Goal: Task Accomplishment & Management: Use online tool/utility

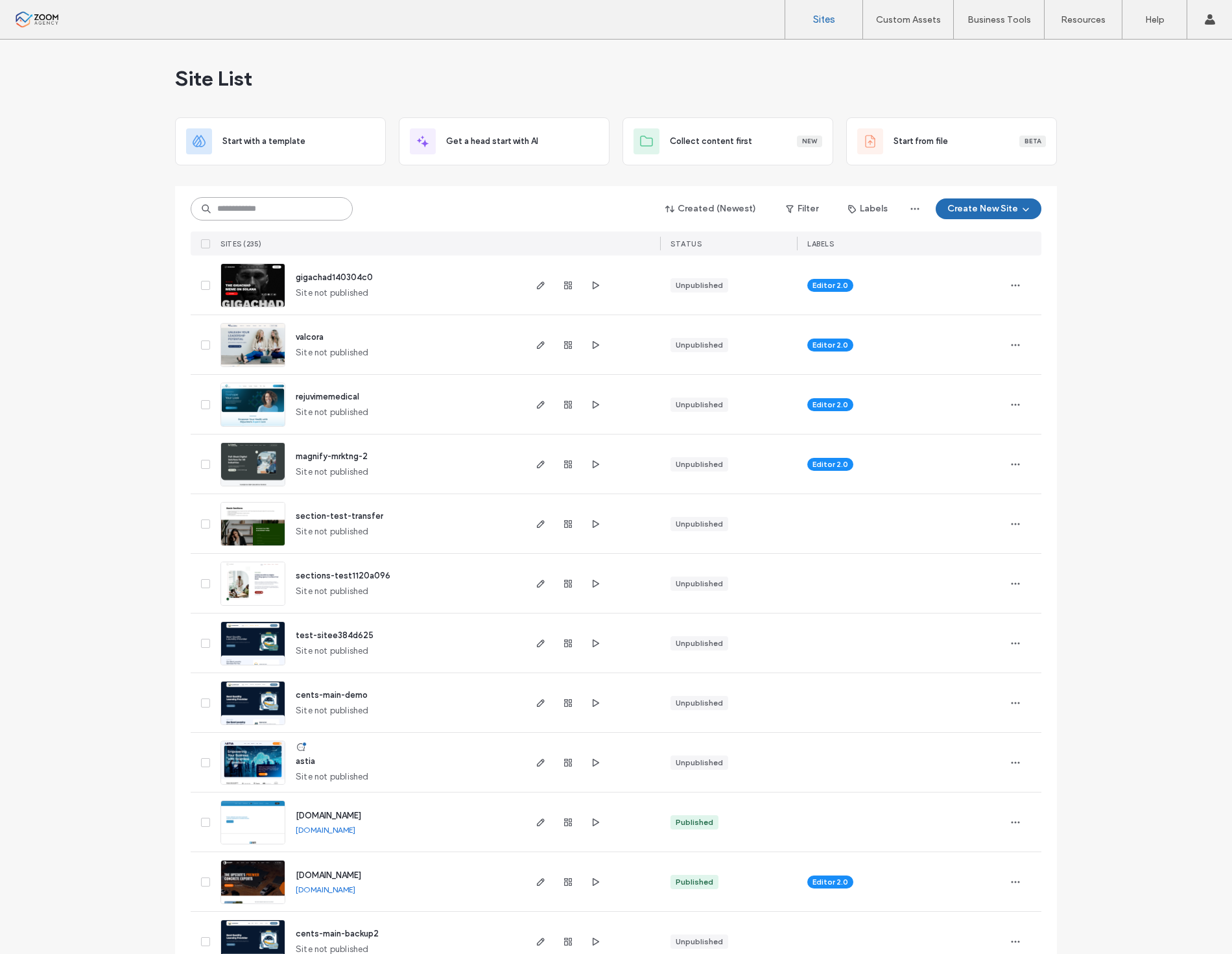
click at [297, 204] on input at bounding box center [271, 209] width 162 height 23
type input "***"
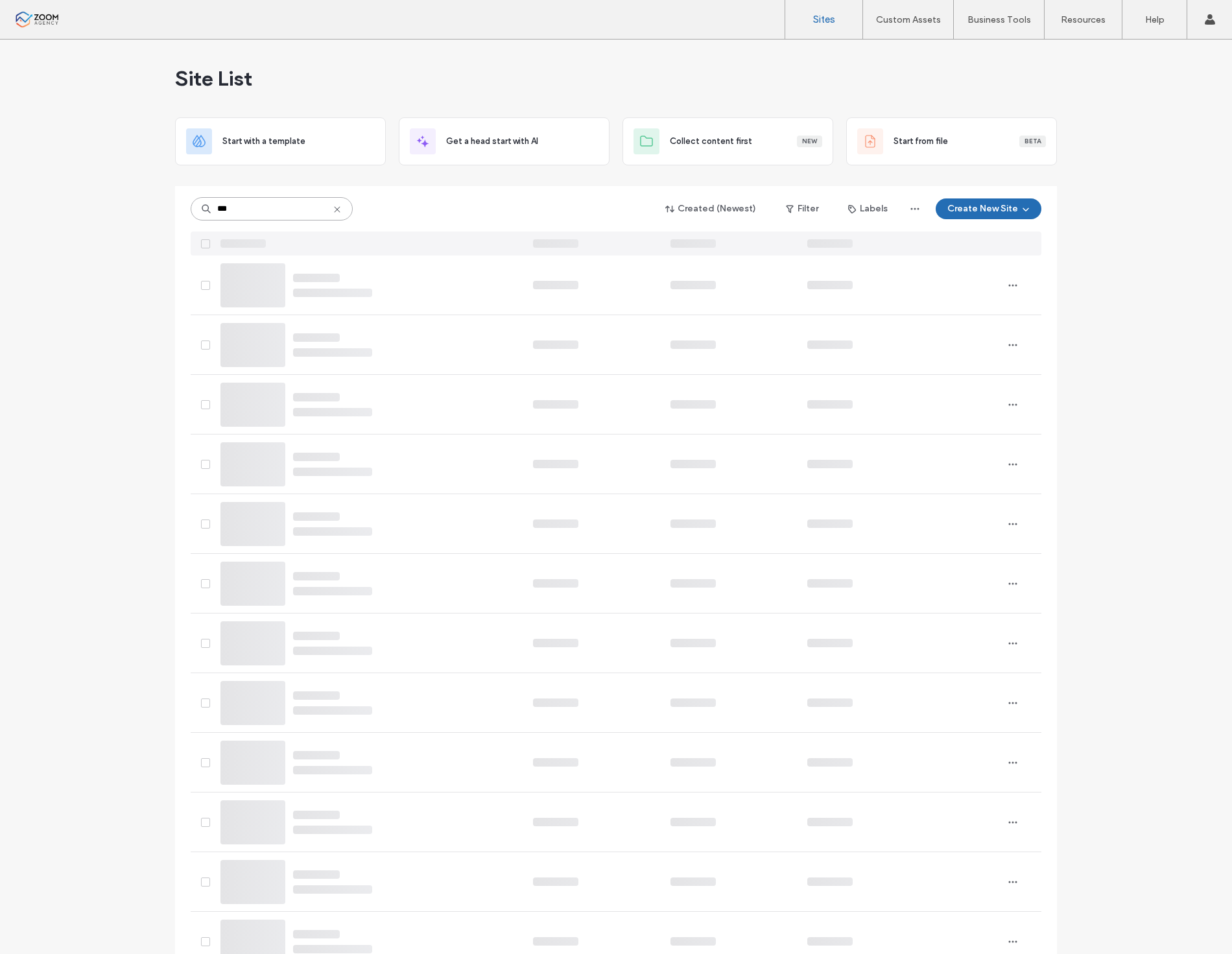
click at [289, 202] on input "***" at bounding box center [271, 209] width 162 height 23
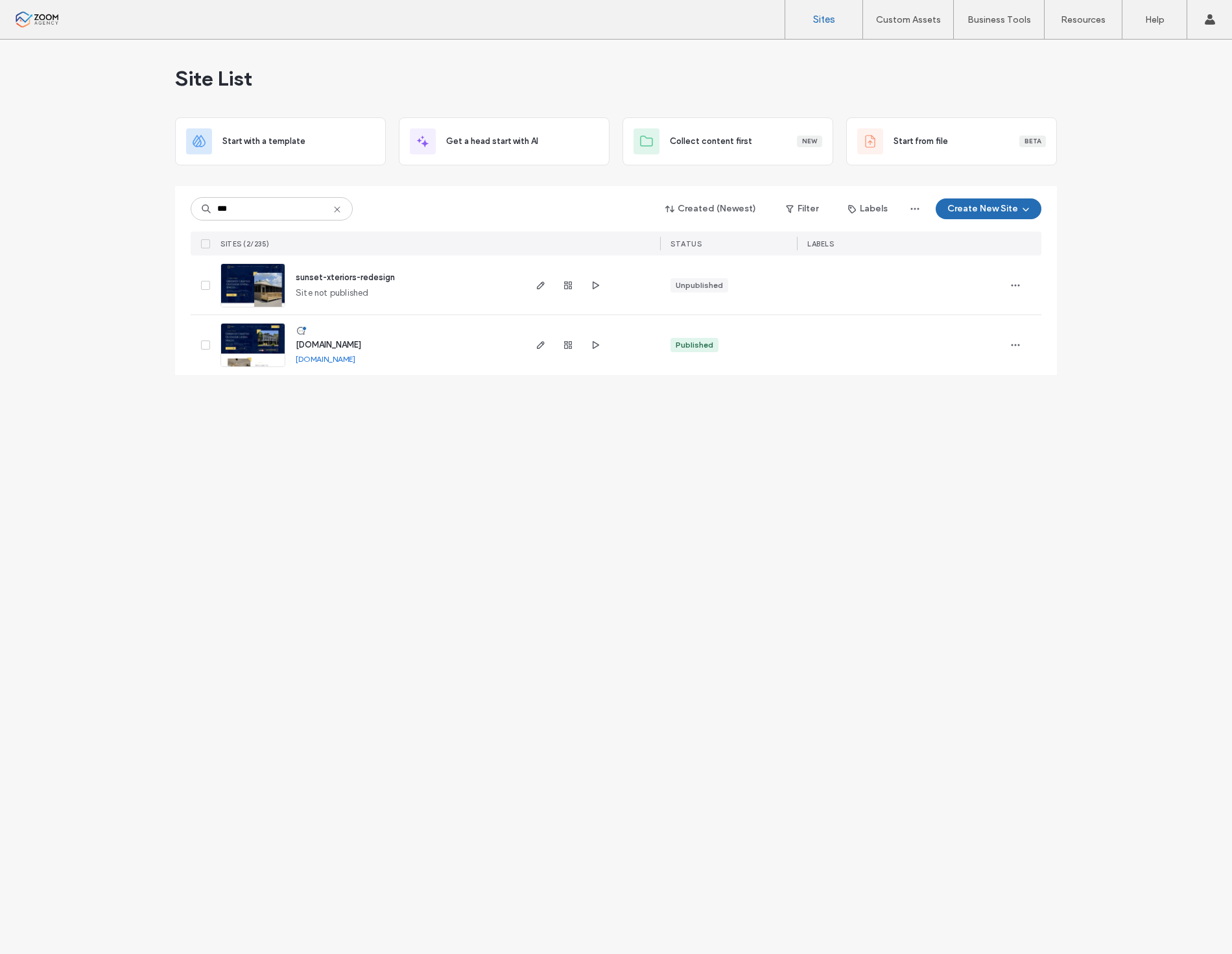
click at [279, 347] on link at bounding box center [253, 344] width 65 height 44
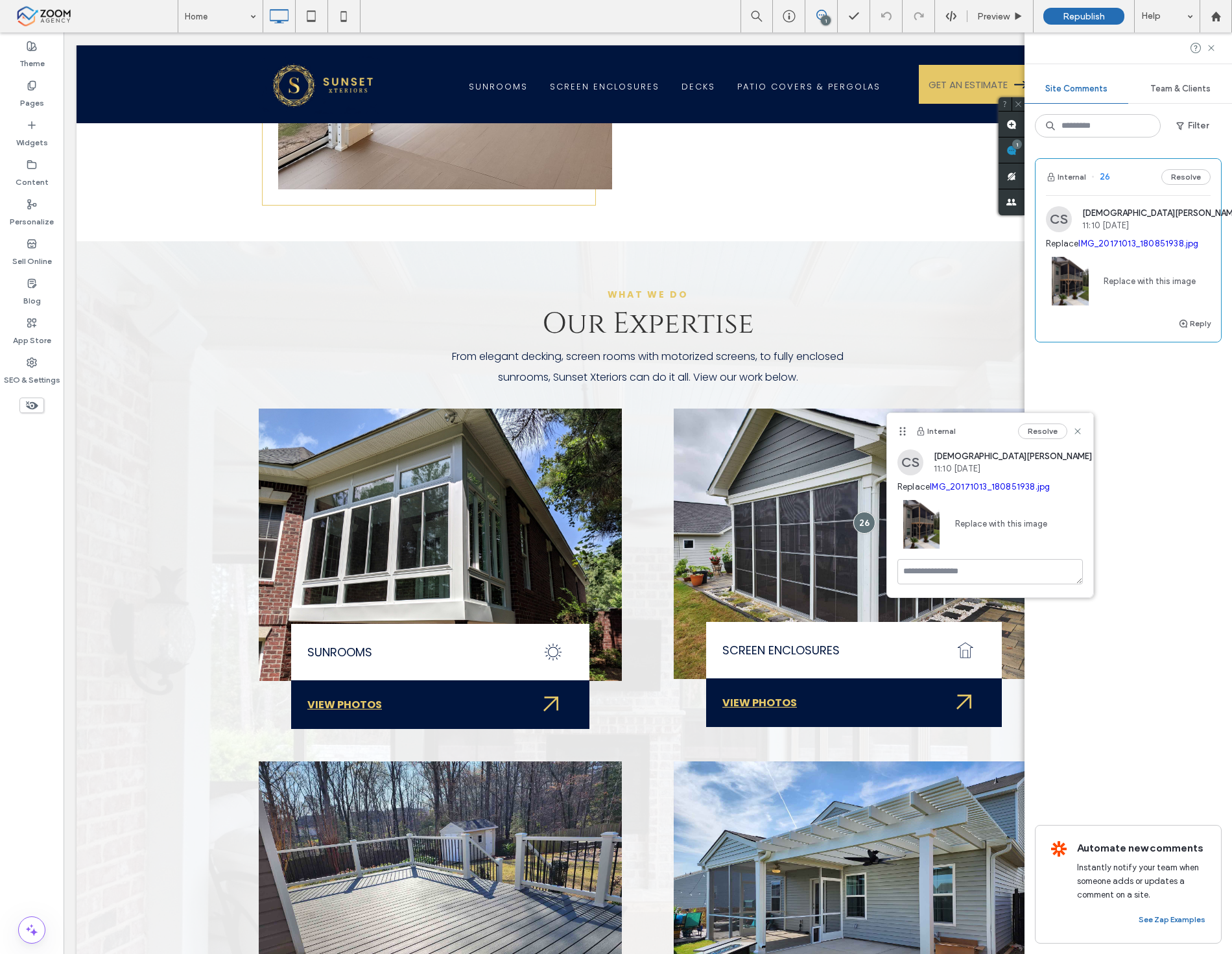
scroll to position [775, 0]
click at [995, 483] on link "IMG_20171013_180851938.jpg" at bounding box center [990, 486] width 120 height 9
click at [980, 489] on link "IMG_20171013_180851938.jpg" at bounding box center [990, 486] width 120 height 9
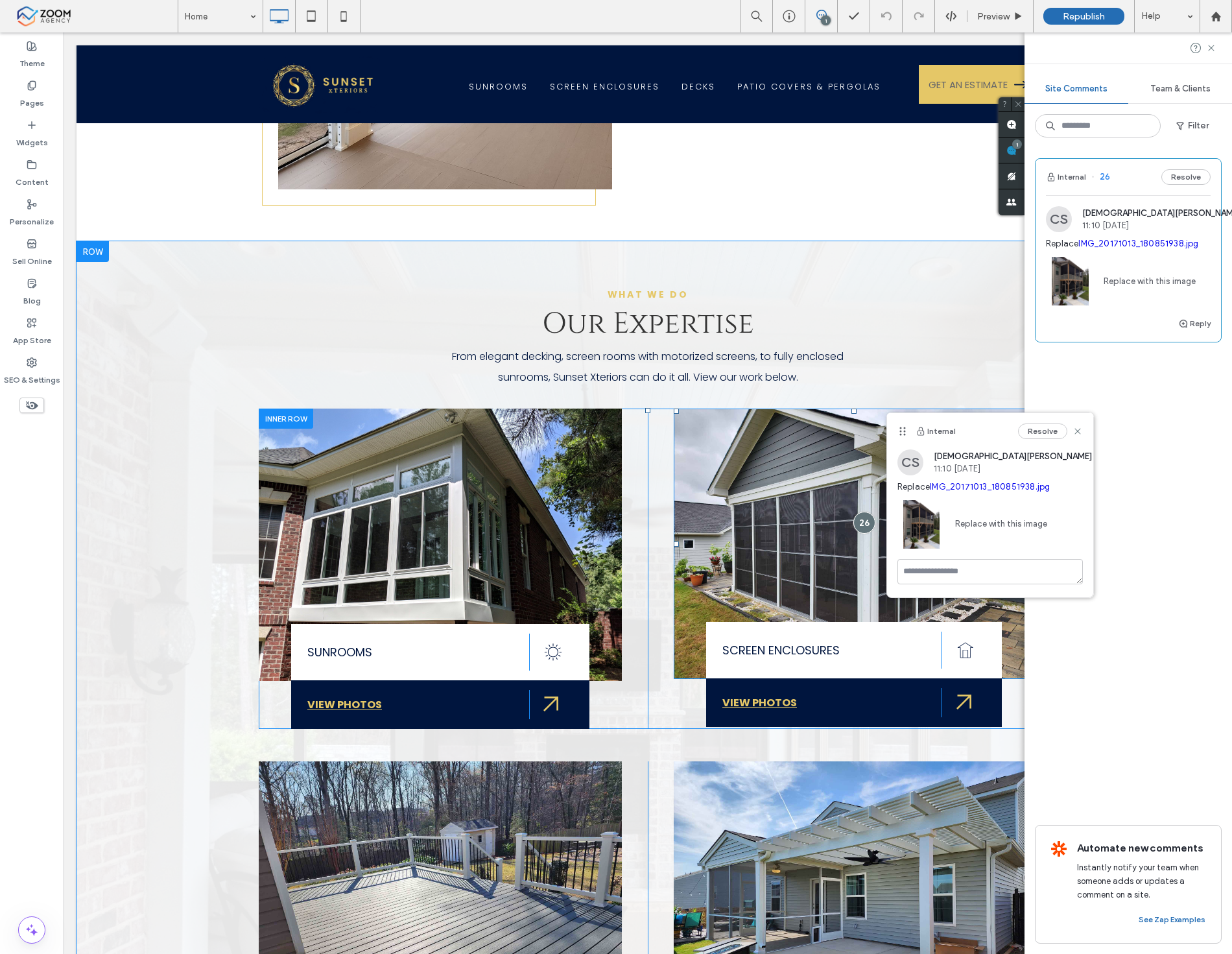
click at [721, 535] on img at bounding box center [855, 543] width 361 height 271
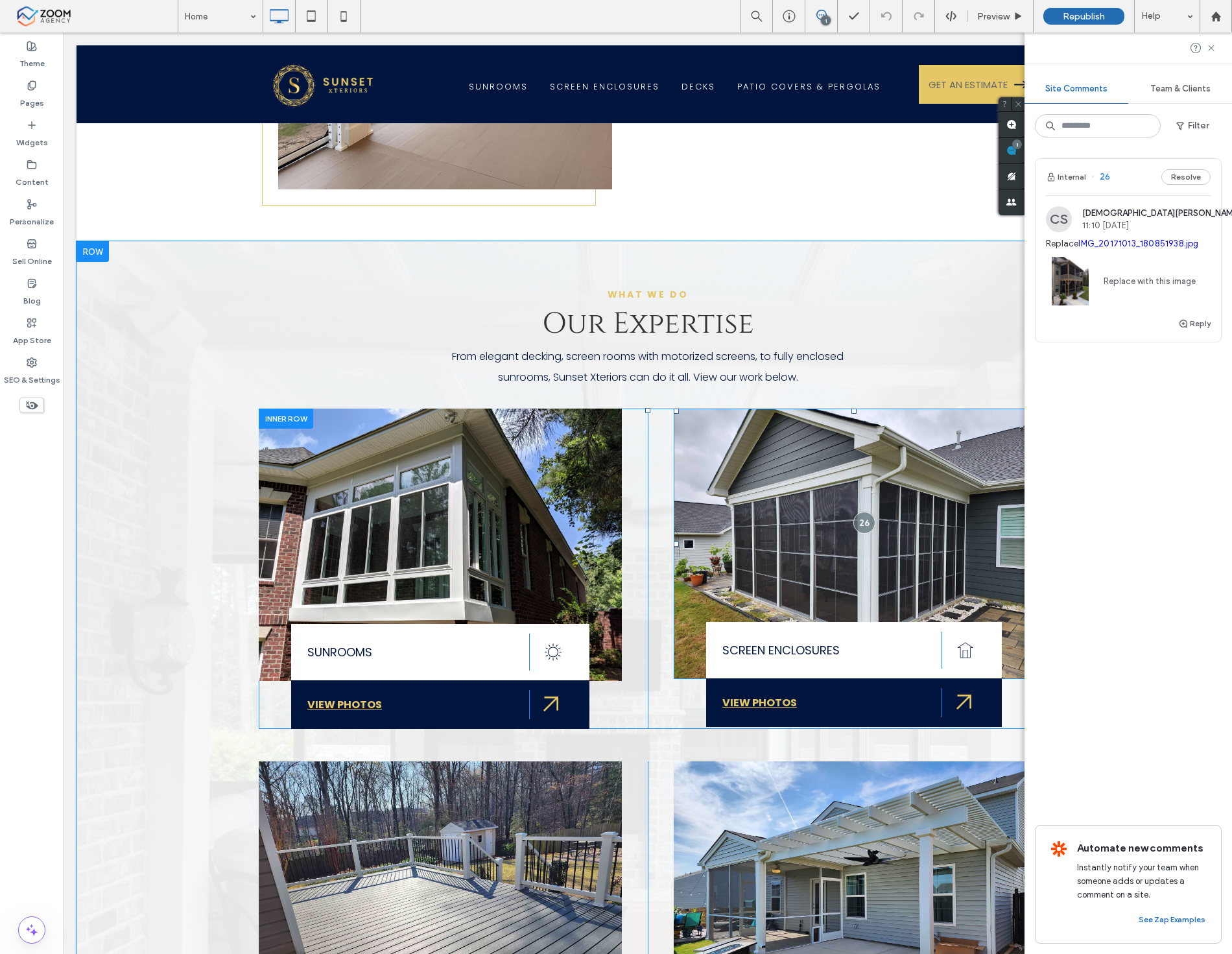
click at [759, 522] on img at bounding box center [855, 543] width 361 height 271
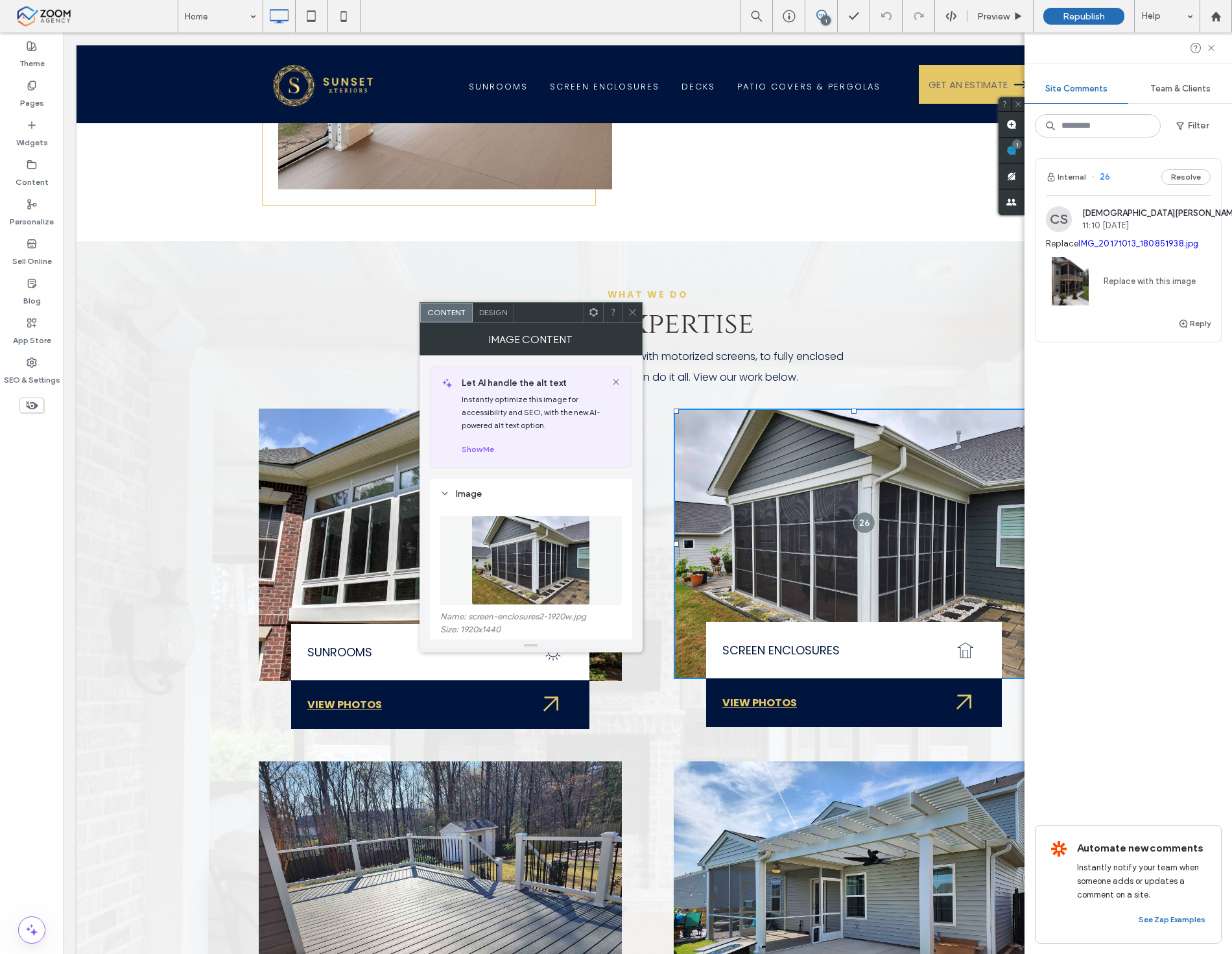
click at [759, 522] on img at bounding box center [855, 543] width 361 height 271
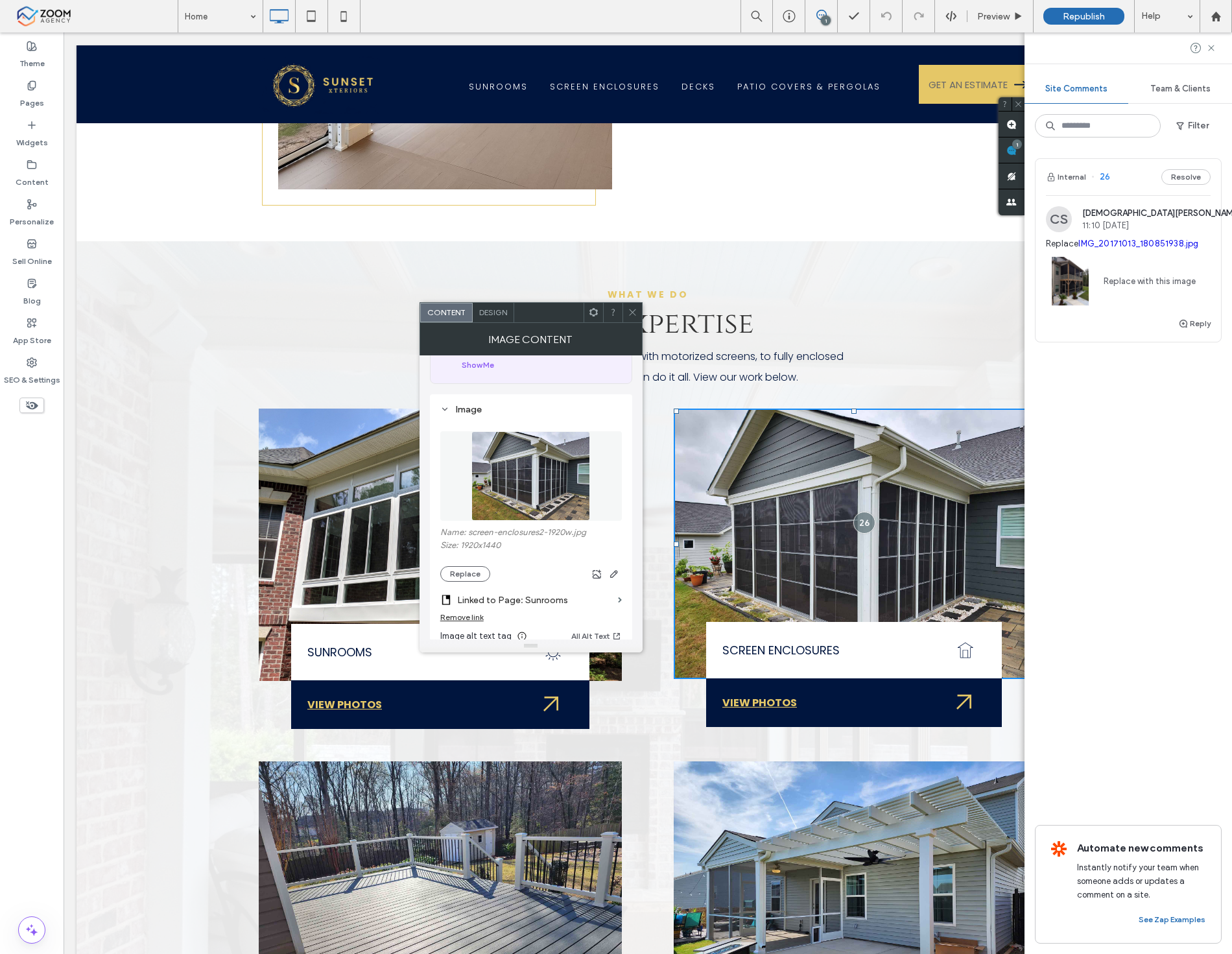
scroll to position [216, 0]
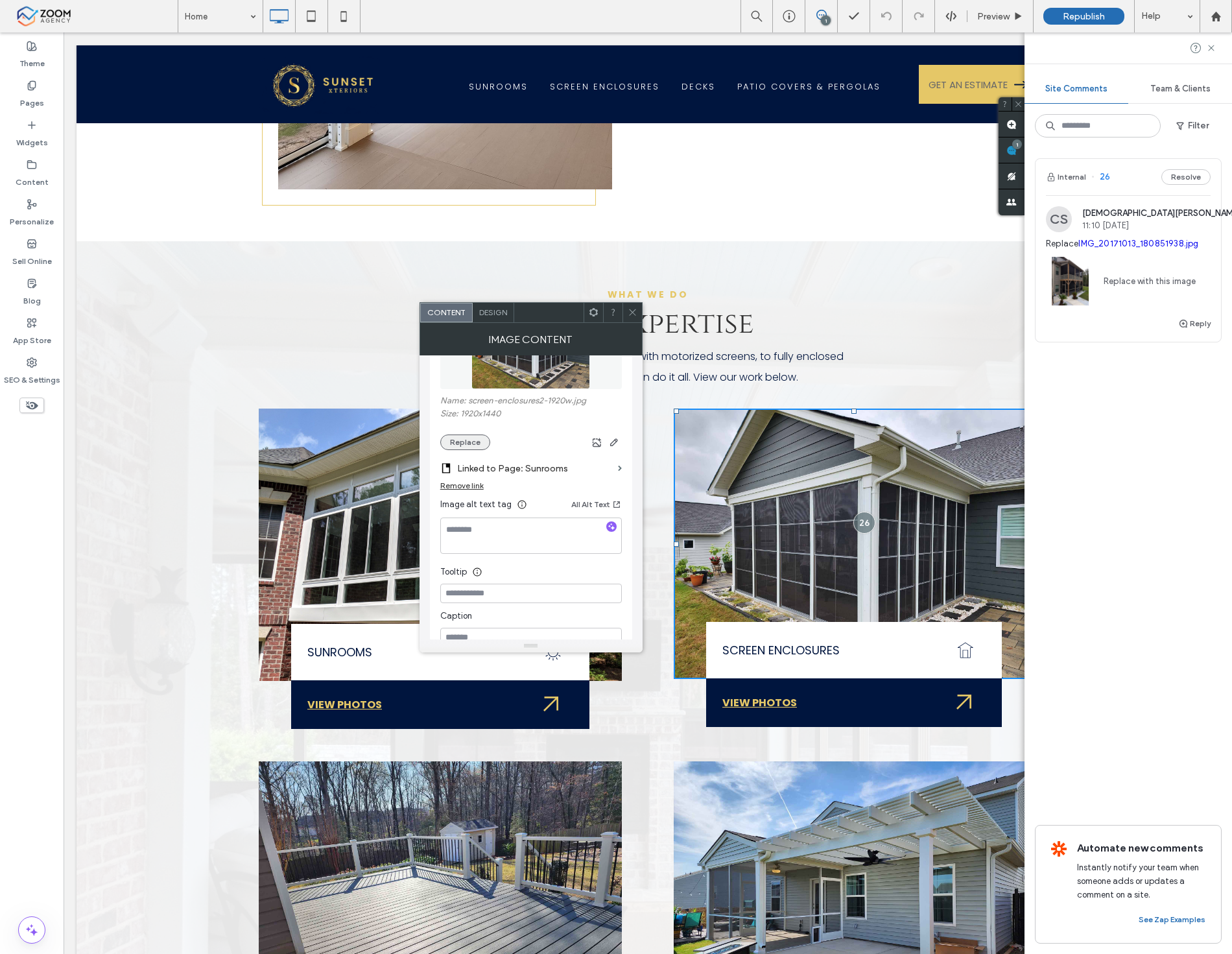
click at [468, 450] on button "Replace" at bounding box center [465, 442] width 50 height 16
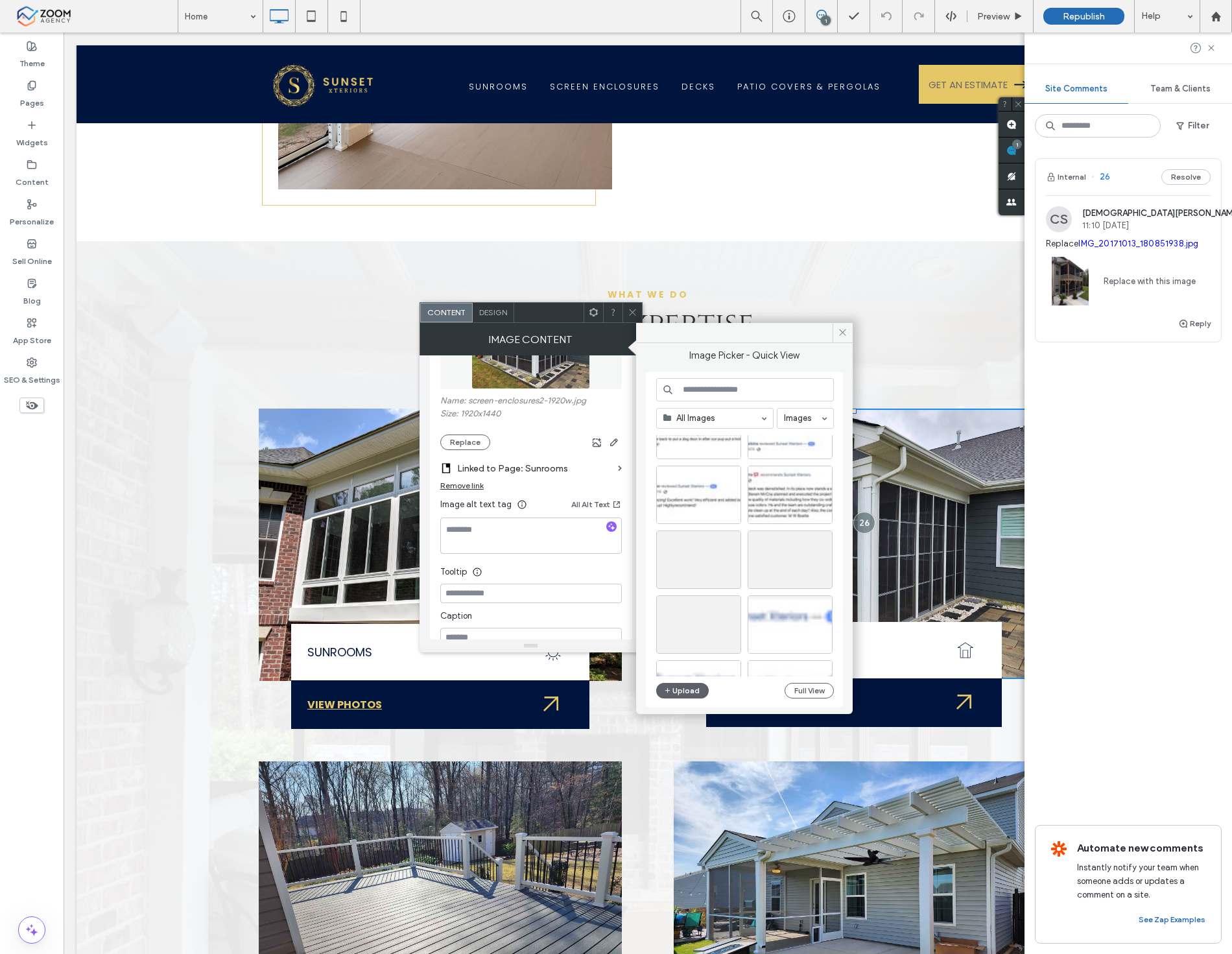
scroll to position [1635, 0]
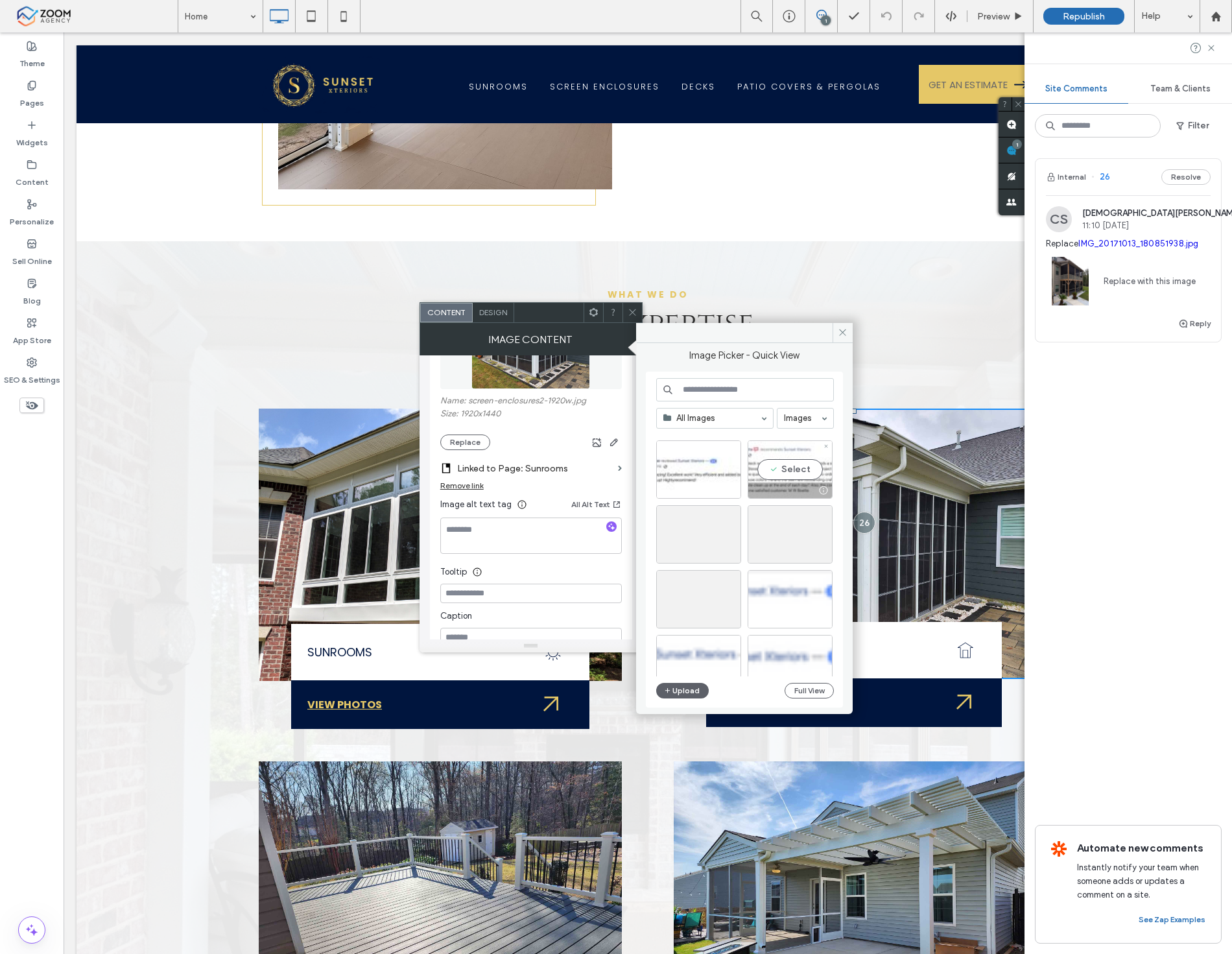
click at [813, 464] on div "Select" at bounding box center [790, 469] width 85 height 58
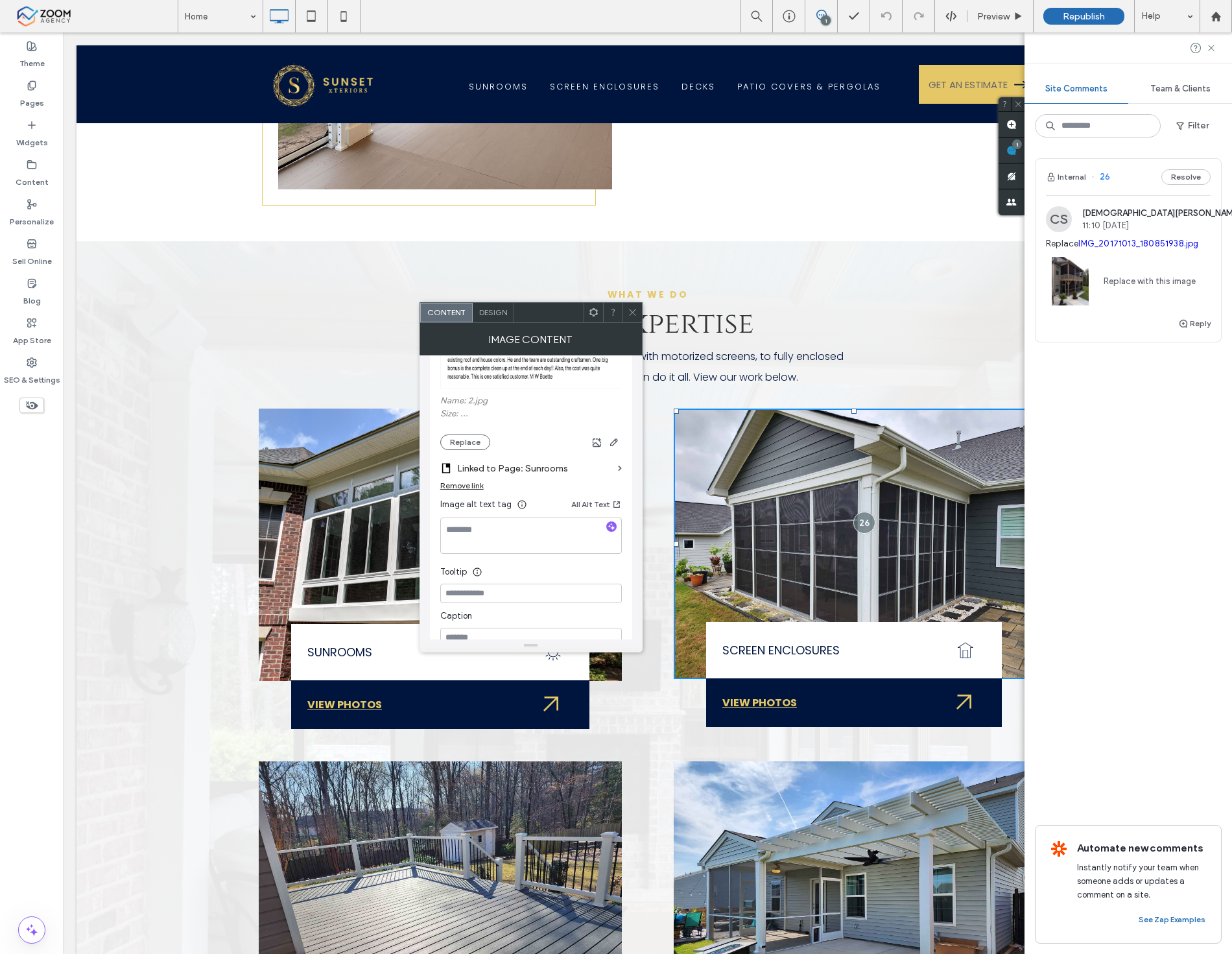
click at [642, 315] on div "Content Design" at bounding box center [530, 312] width 223 height 21
click at [636, 315] on icon at bounding box center [632, 312] width 9 height 9
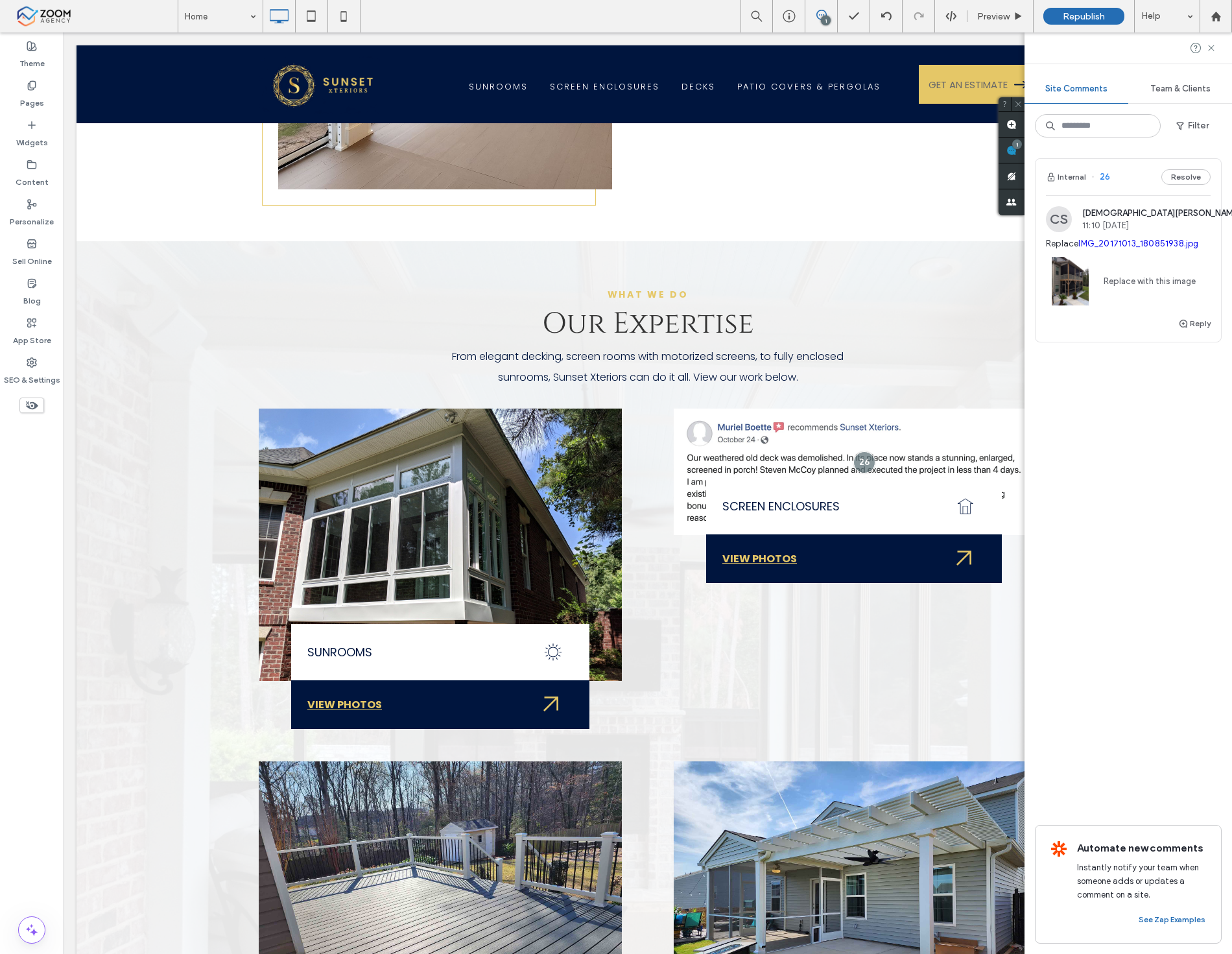
click at [1140, 247] on link "IMG_20171013_180851938.jpg" at bounding box center [1138, 243] width 120 height 9
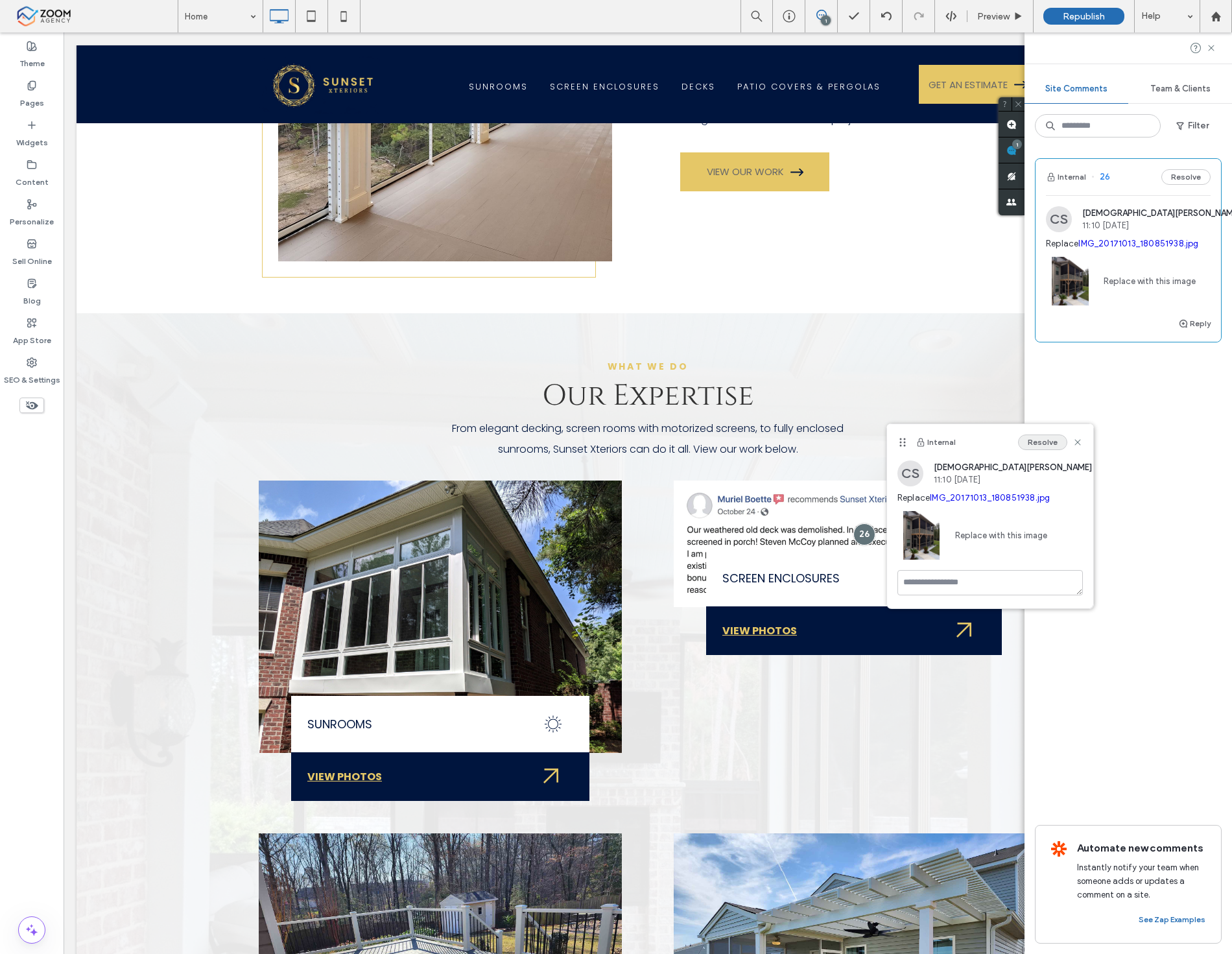
click at [1042, 439] on button "Resolve" at bounding box center [1043, 442] width 49 height 16
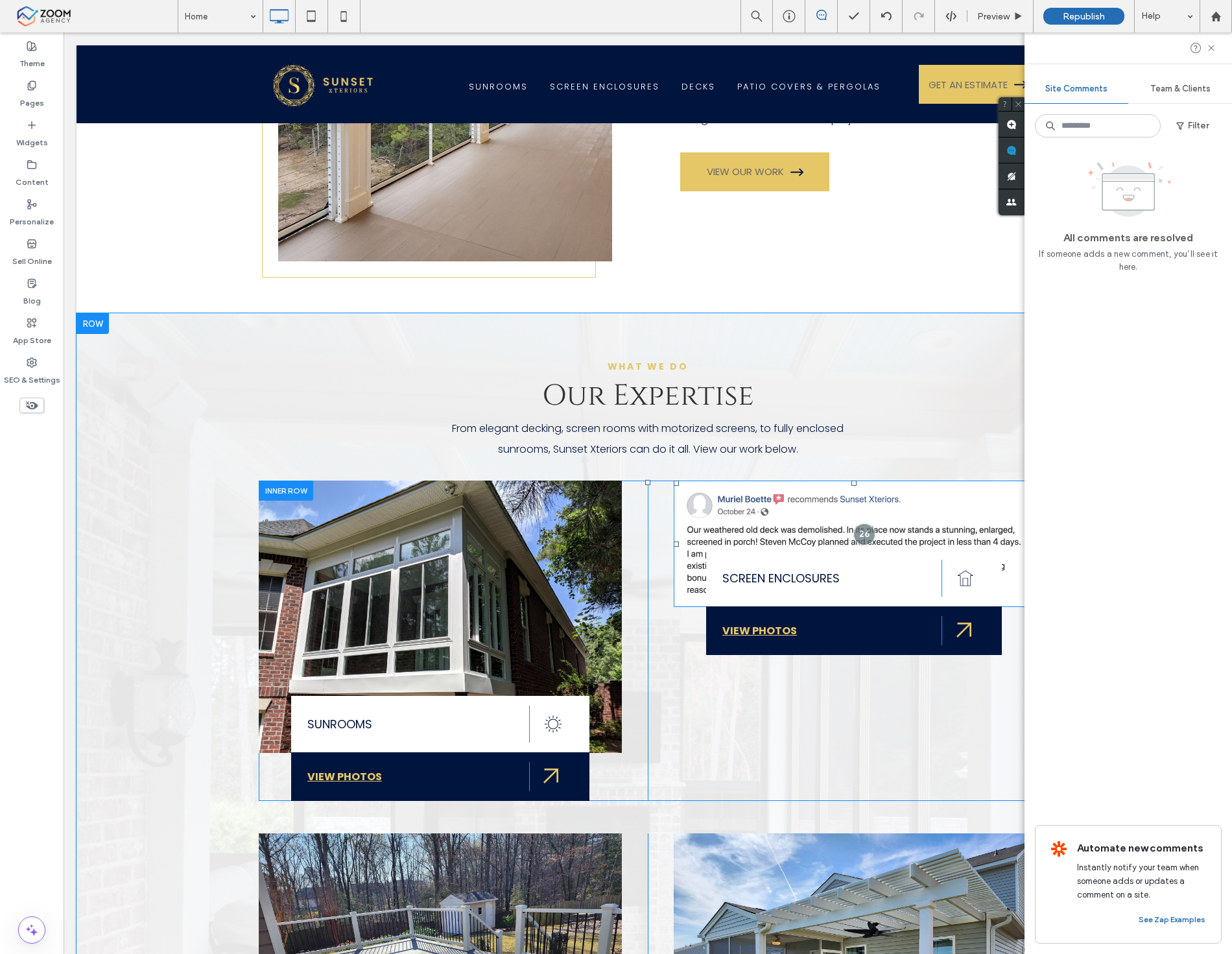
click at [772, 495] on img at bounding box center [855, 543] width 361 height 126
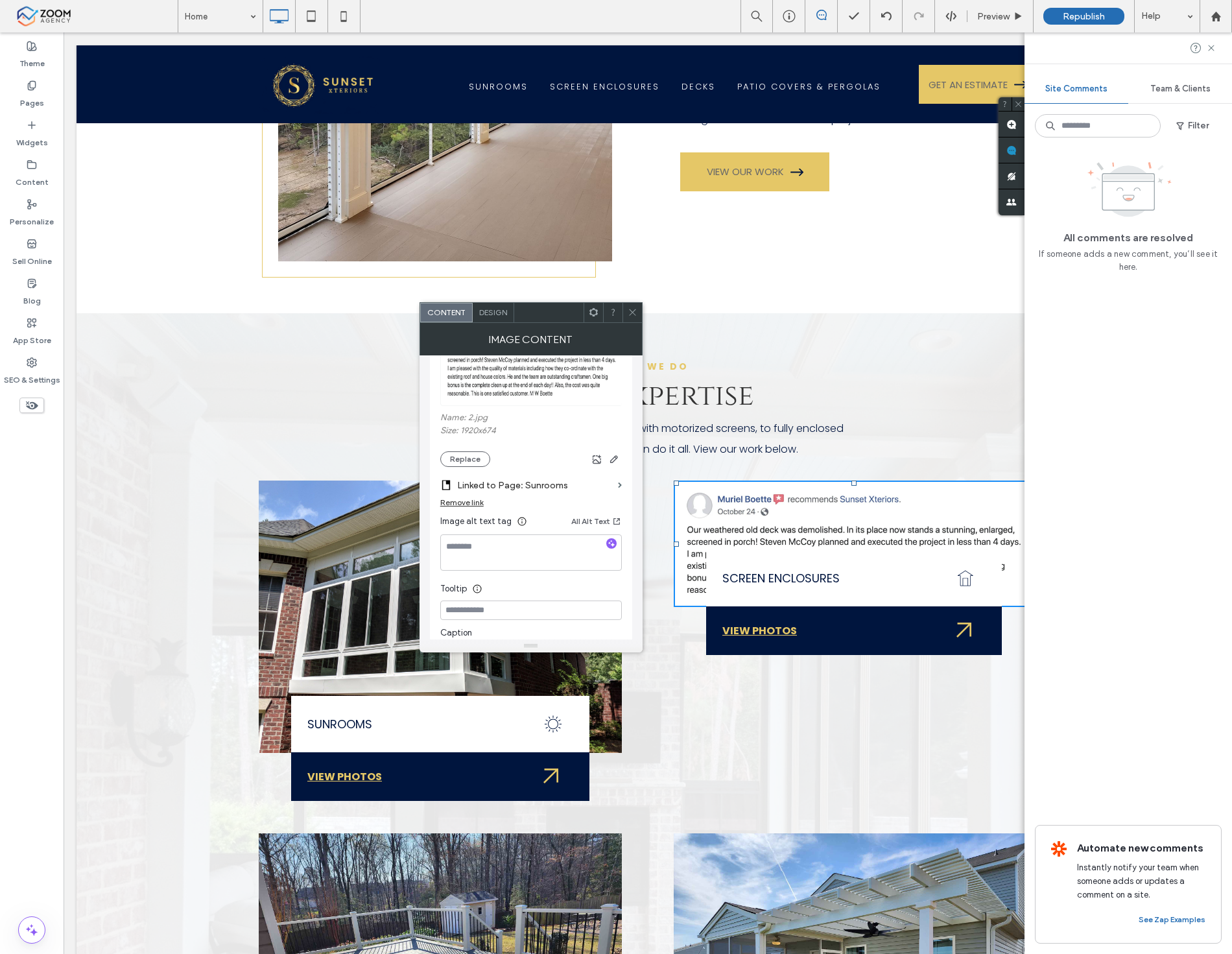
scroll to position [216, 0]
click at [462, 443] on button "Replace" at bounding box center [465, 442] width 50 height 16
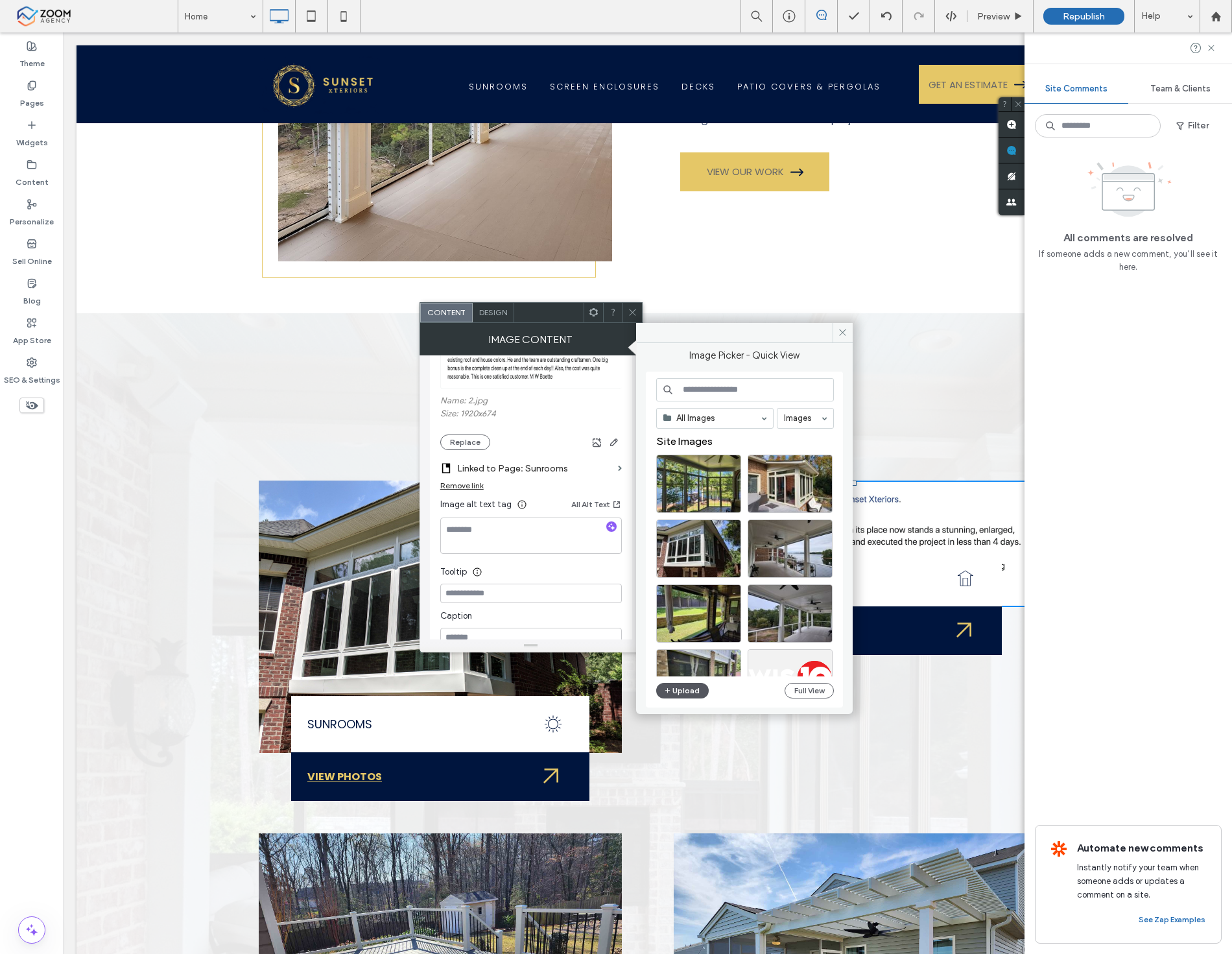
click at [673, 694] on button "Upload" at bounding box center [683, 691] width 53 height 16
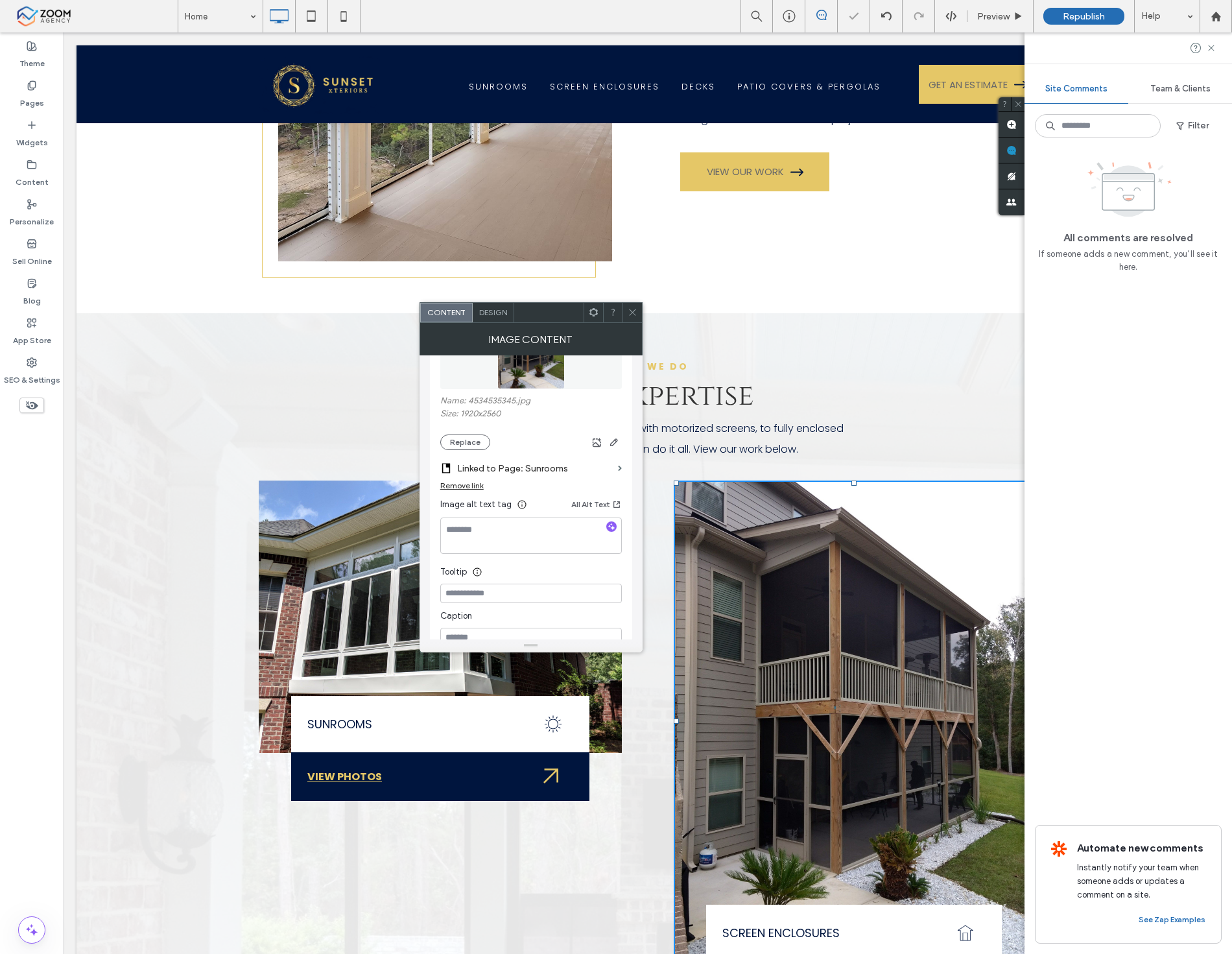
click at [629, 314] on icon at bounding box center [632, 312] width 9 height 9
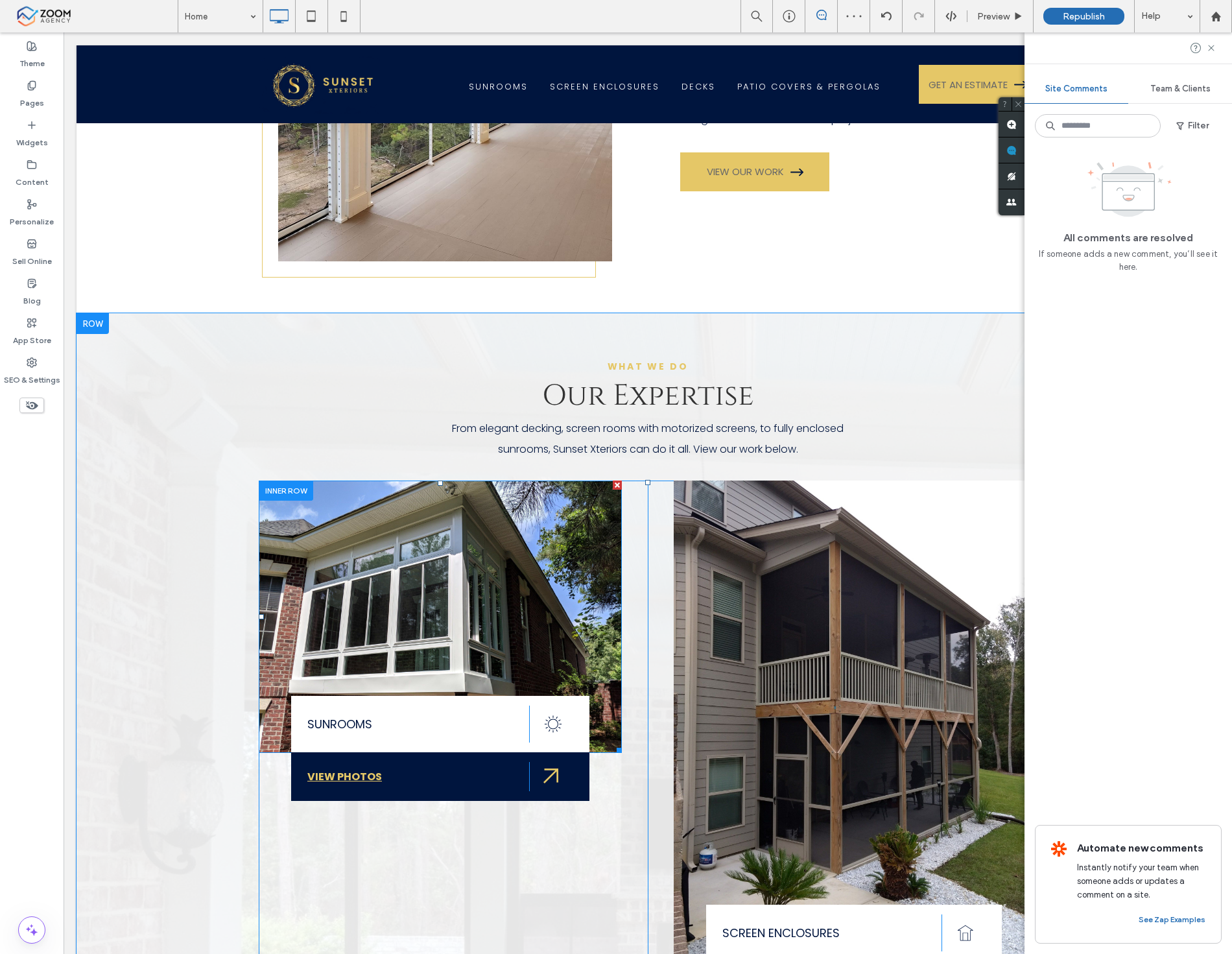
click at [545, 528] on img at bounding box center [440, 616] width 363 height 272
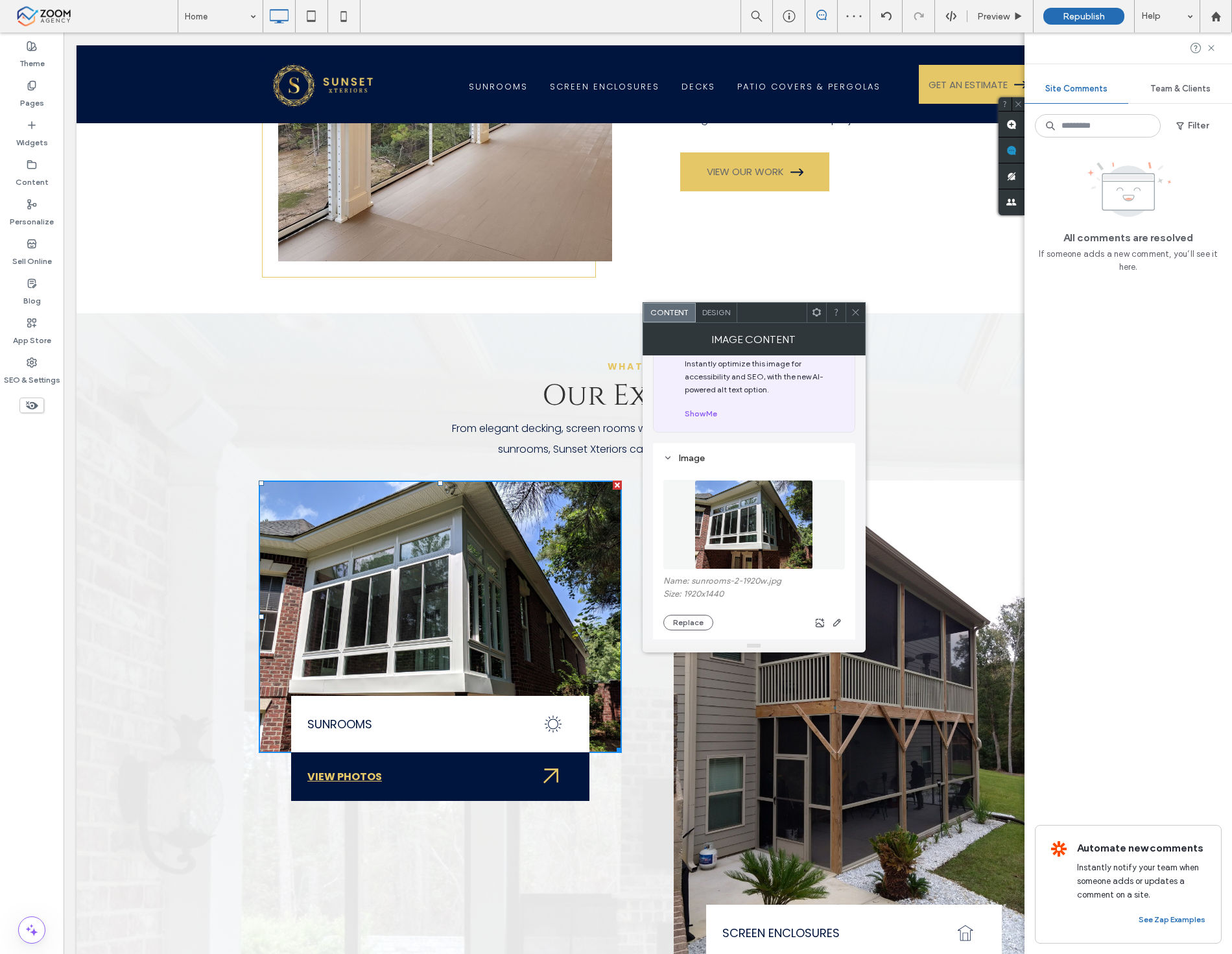
scroll to position [72, 0]
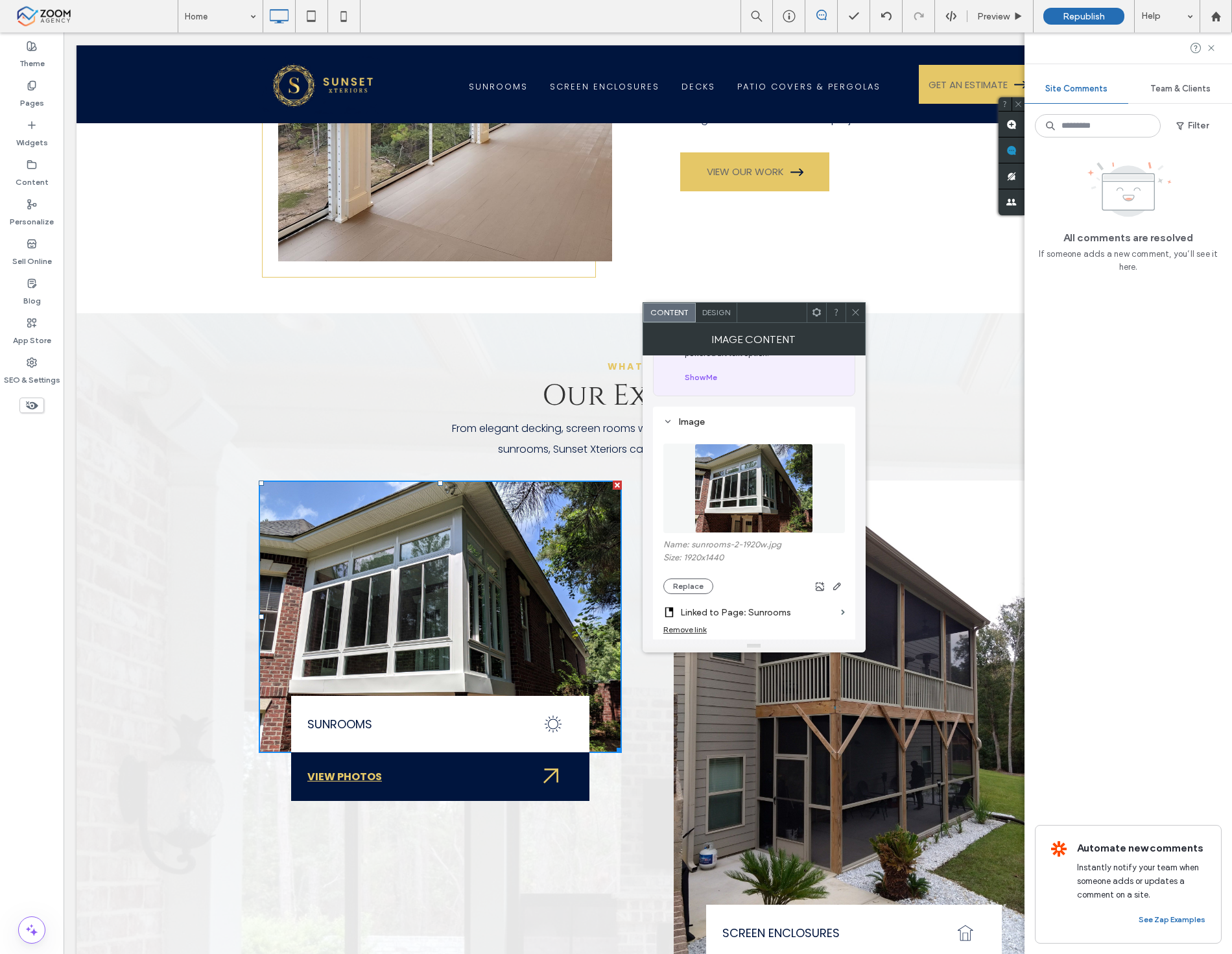
click at [855, 308] on icon at bounding box center [855, 312] width 9 height 9
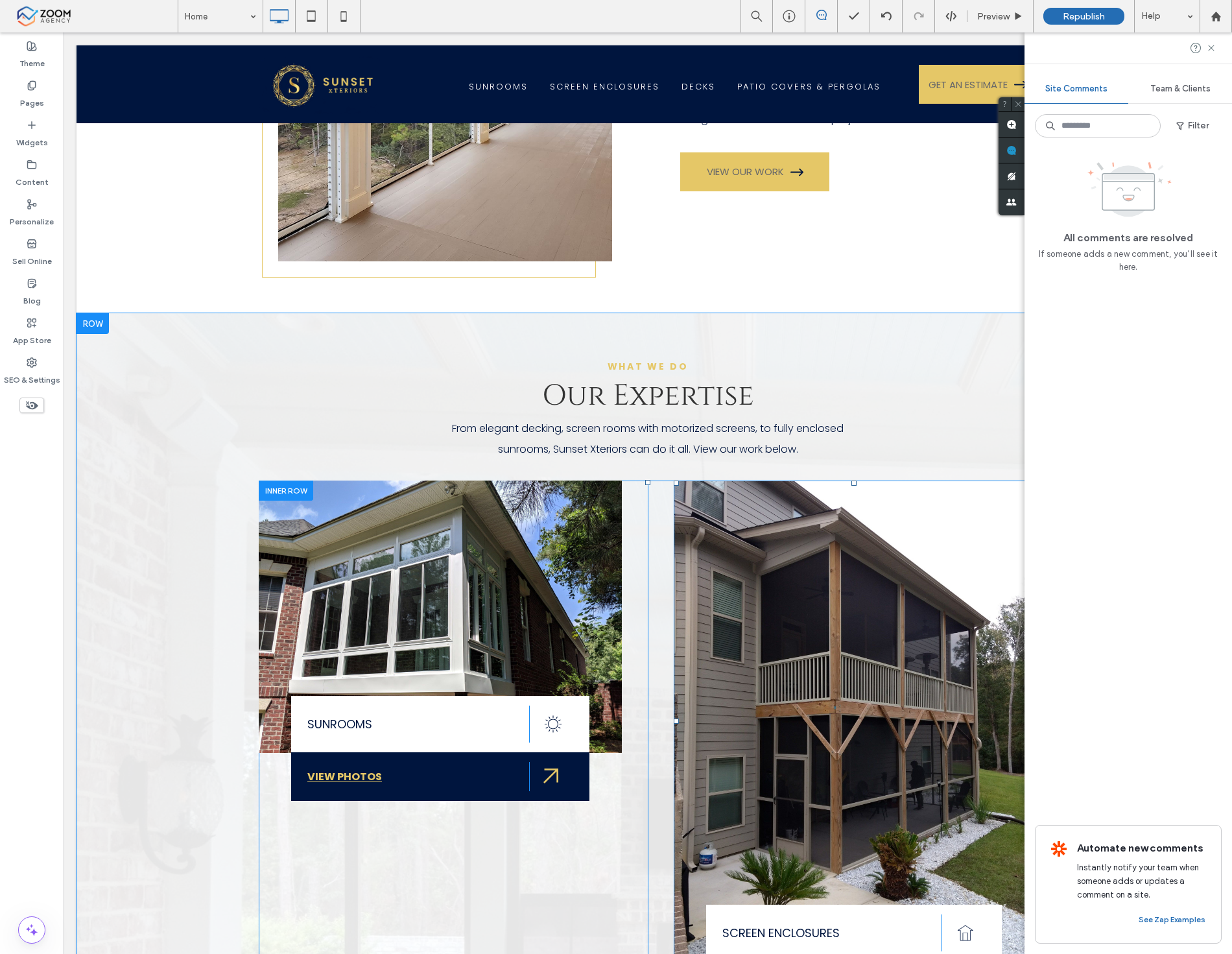
click at [818, 587] on img at bounding box center [855, 721] width 361 height 481
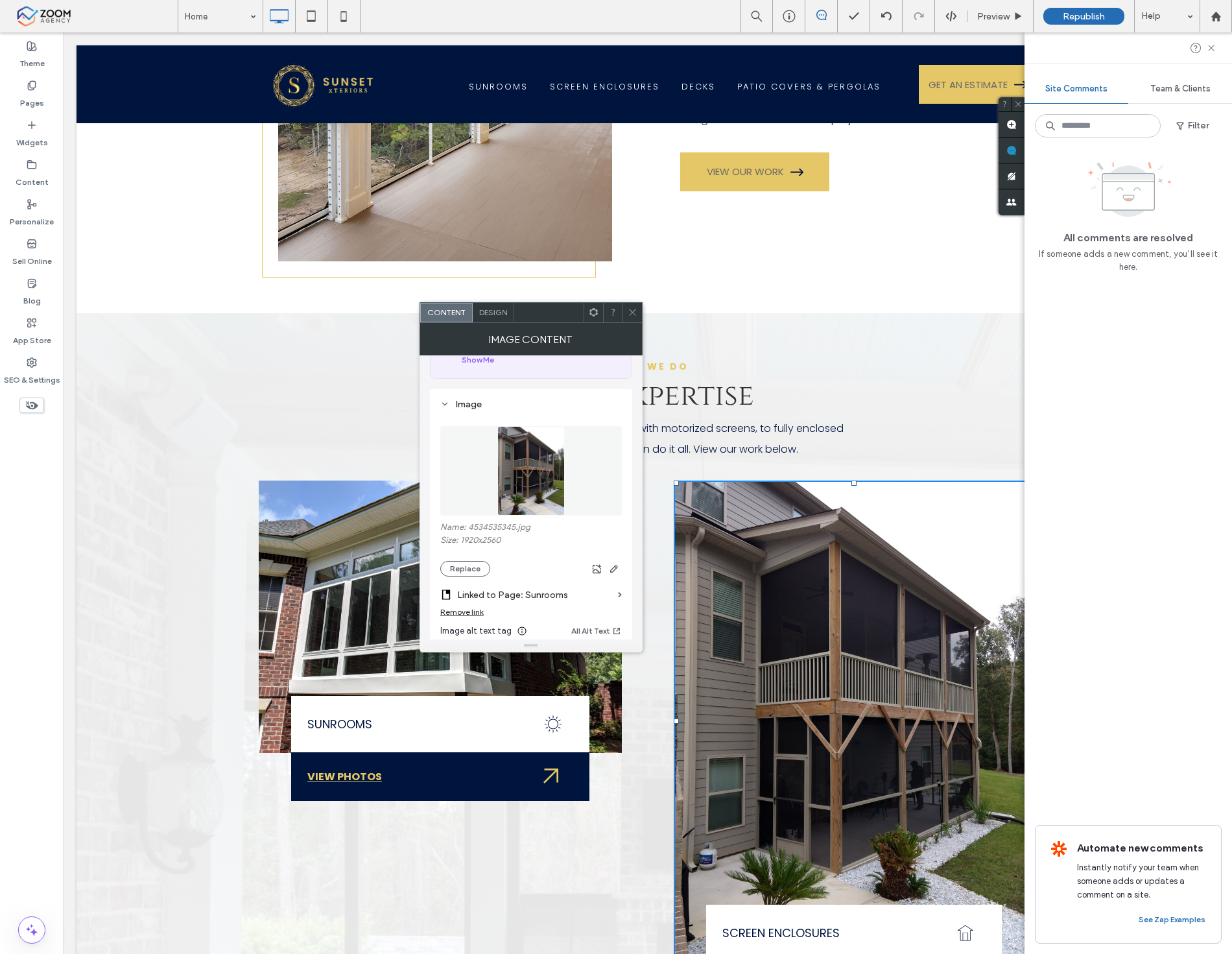
scroll to position [216, 0]
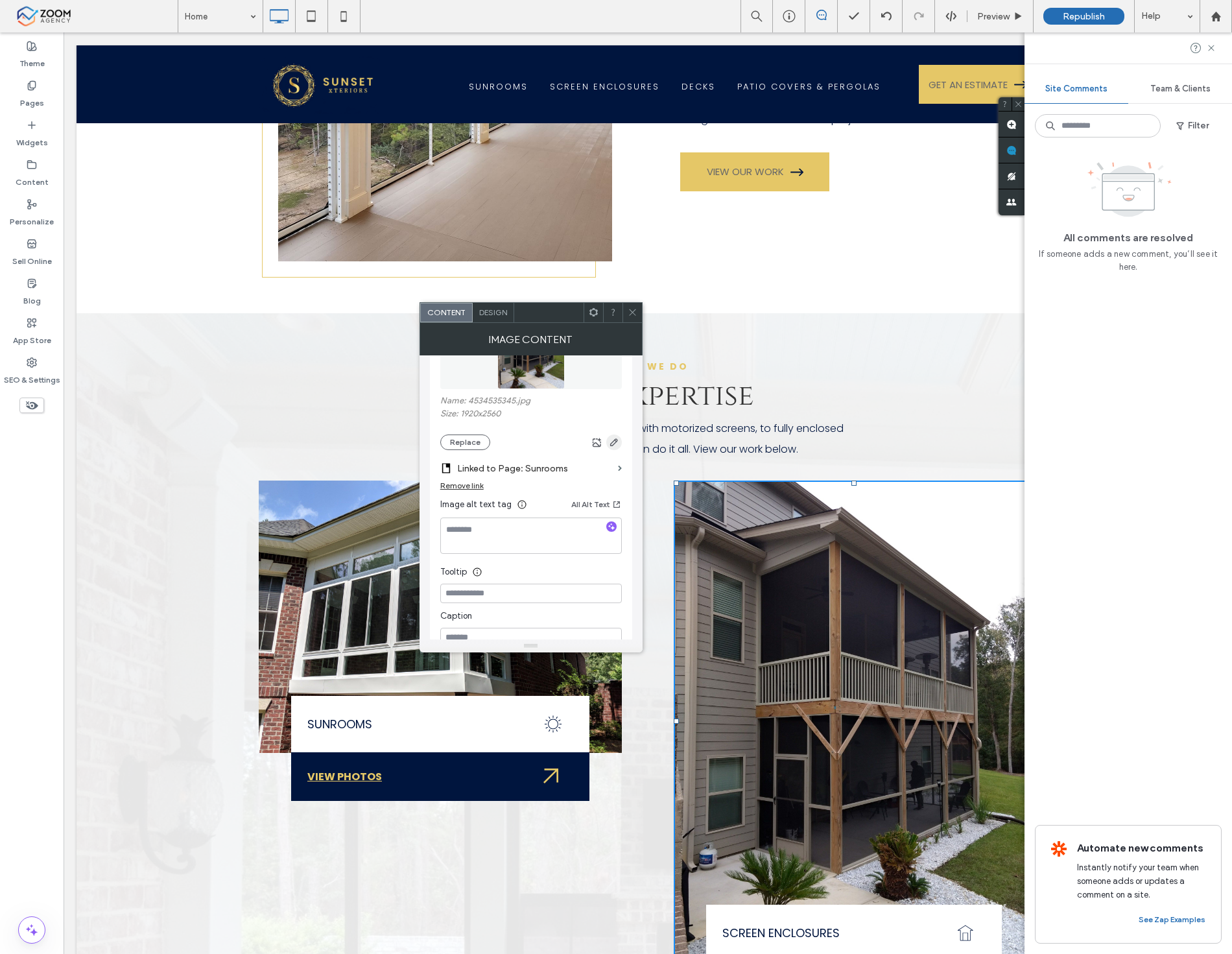
click at [617, 445] on use "button" at bounding box center [614, 442] width 8 height 8
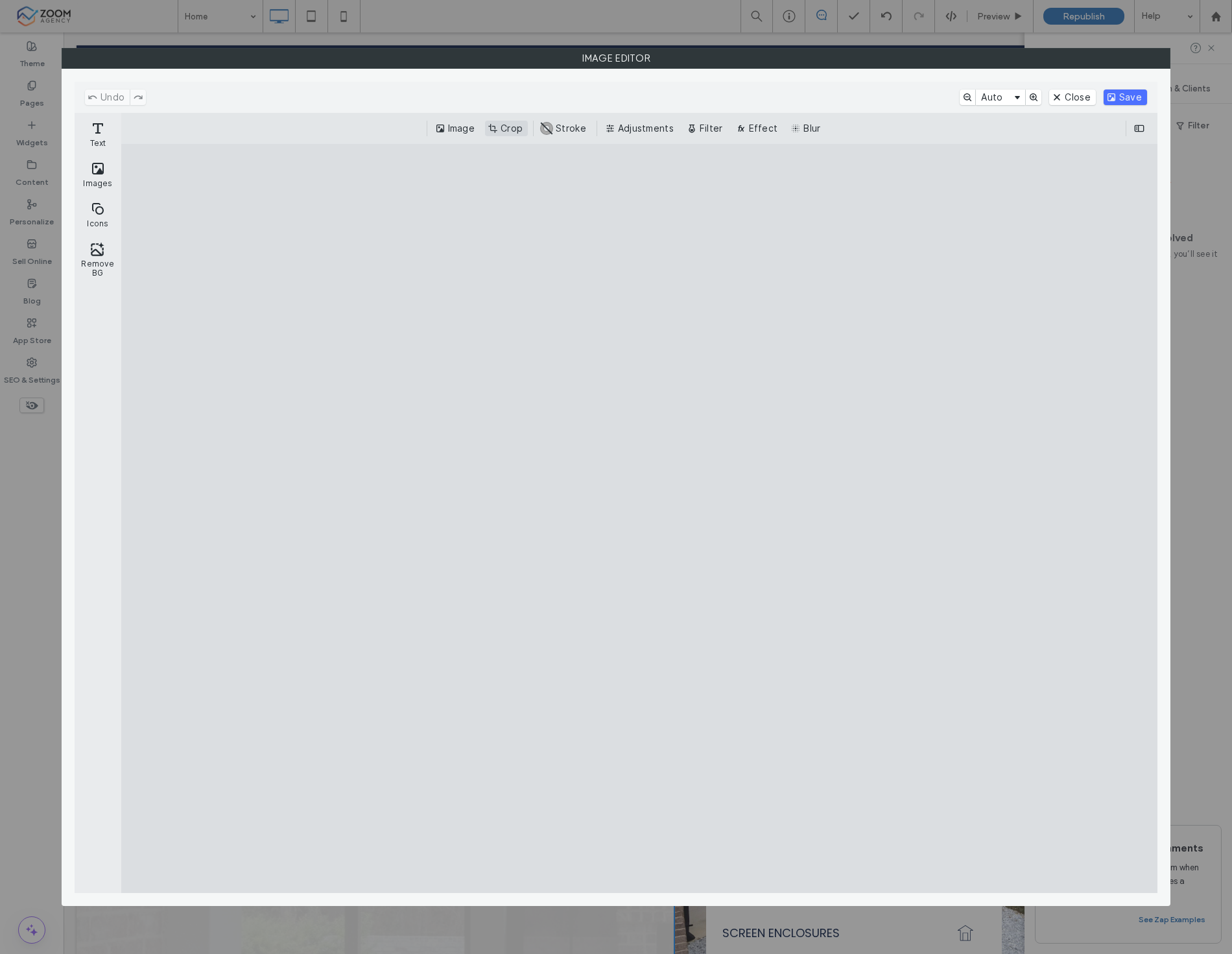
click at [498, 127] on button "Crop" at bounding box center [506, 128] width 43 height 16
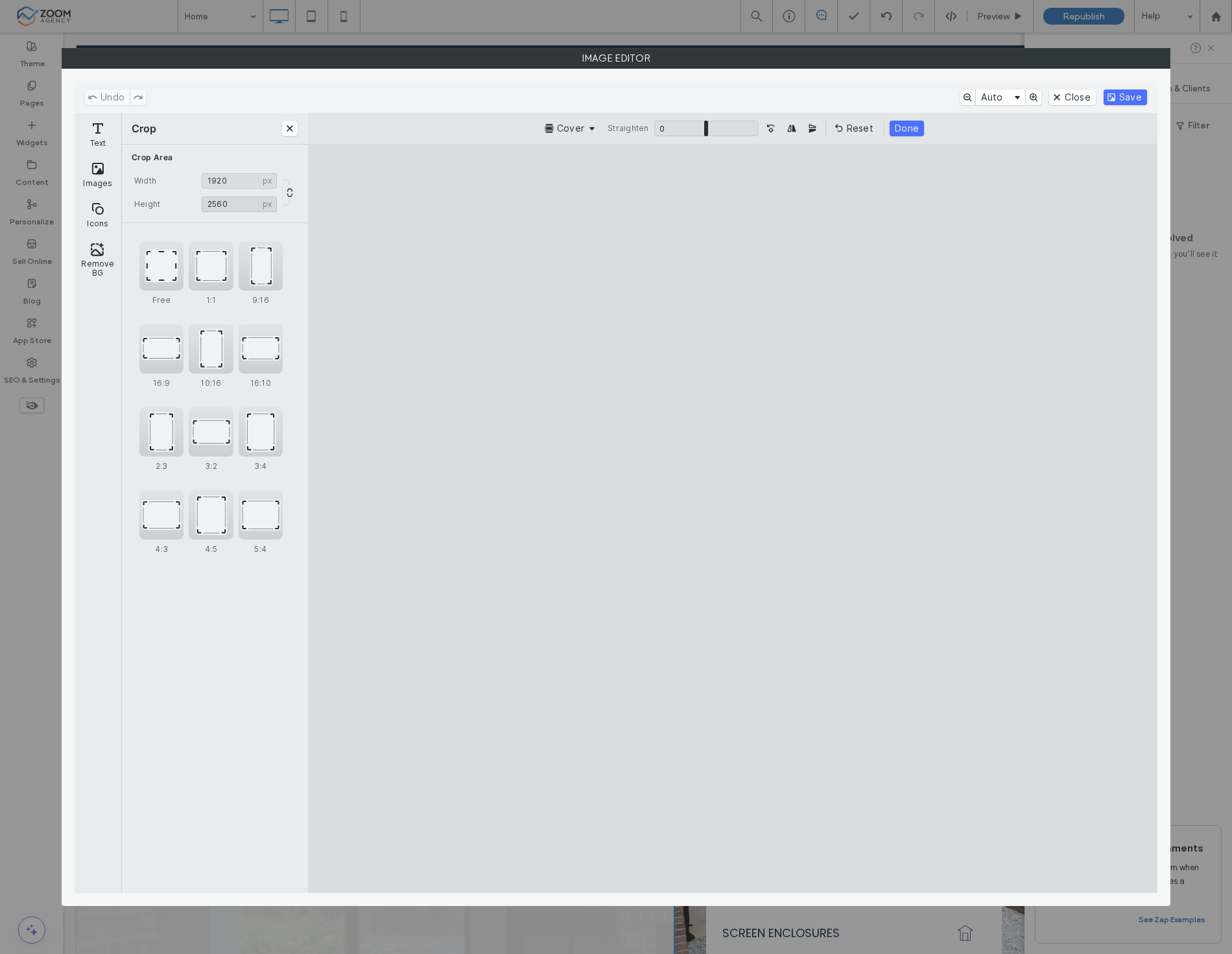
click at [230, 198] on input "****" at bounding box center [239, 204] width 75 height 16
type input "****"
drag, startPoint x: 819, startPoint y: 696, endPoint x: 790, endPoint y: 555, distance: 144.0
click at [733, 518] on cesdk-canvas "Editor canvas" at bounding box center [733, 518] width 0 height 0
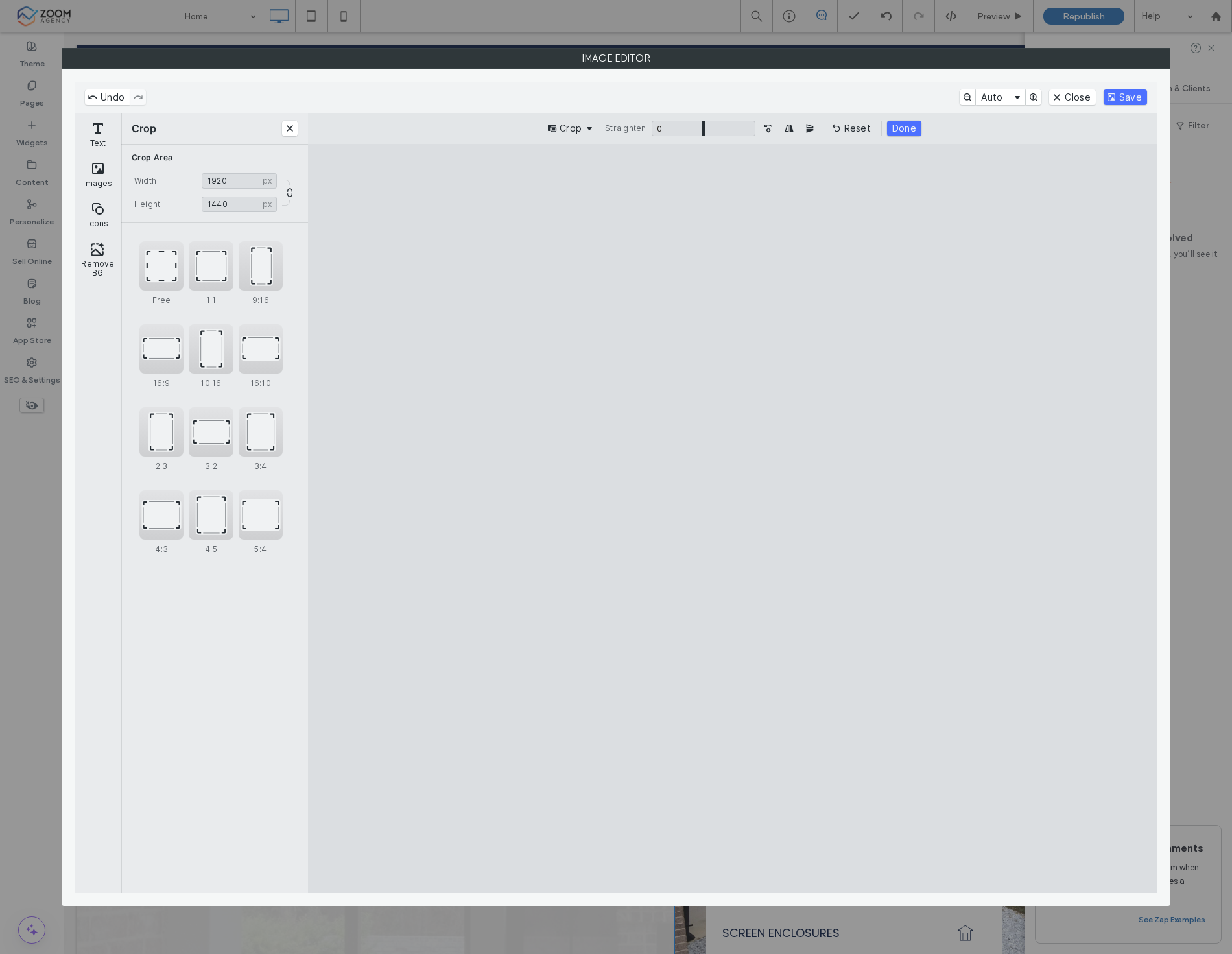
drag, startPoint x: 749, startPoint y: 525, endPoint x: 777, endPoint y: 443, distance: 86.6
click at [733, 518] on cesdk-canvas "Editor canvas" at bounding box center [733, 518] width 0 height 0
drag, startPoint x: 700, startPoint y: 417, endPoint x: 717, endPoint y: 439, distance: 27.8
click at [733, 518] on cesdk-canvas "Editor canvas" at bounding box center [733, 518] width 0 height 0
click at [1117, 92] on button "Save" at bounding box center [1125, 97] width 43 height 16
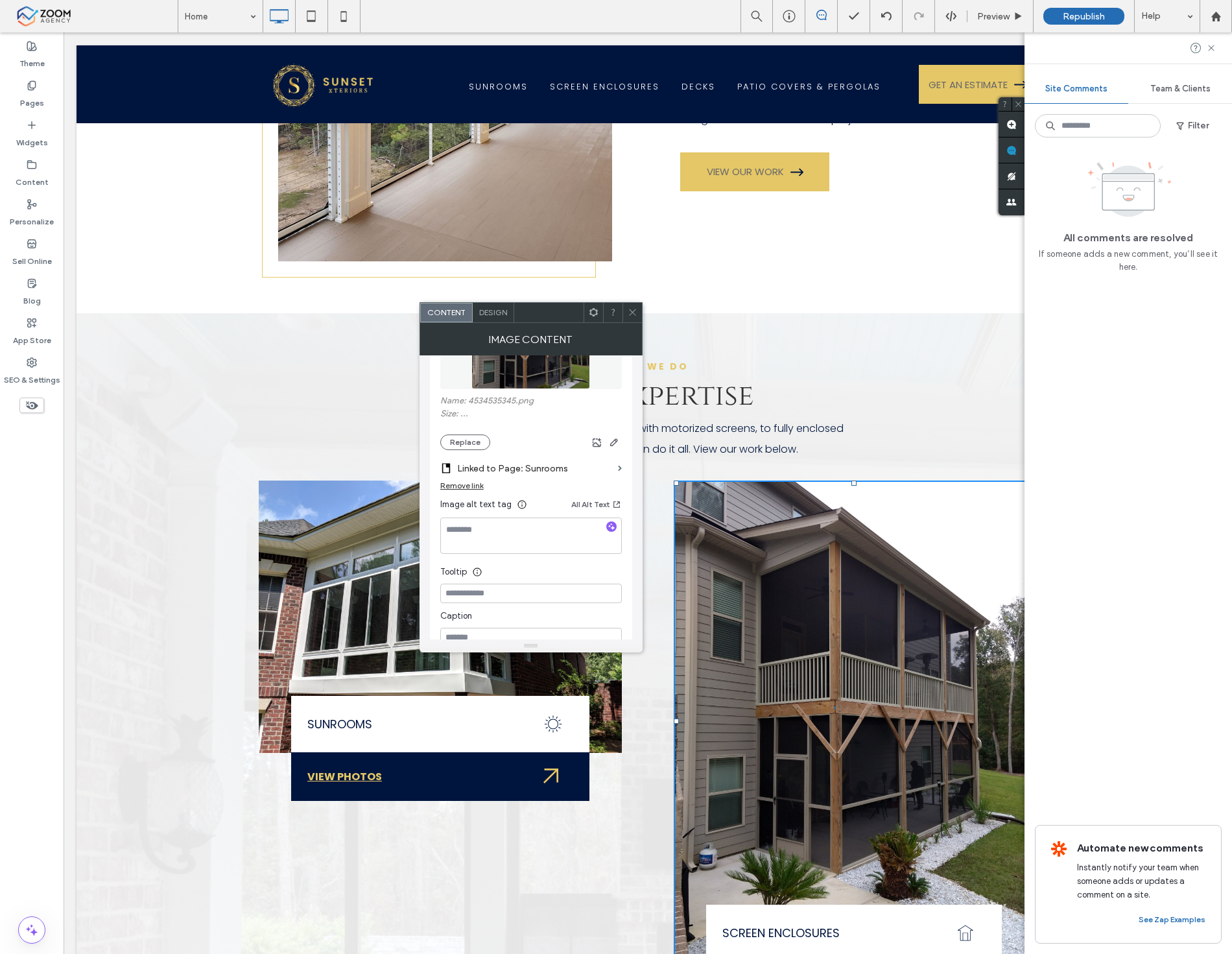
click at [632, 314] on icon at bounding box center [632, 312] width 9 height 9
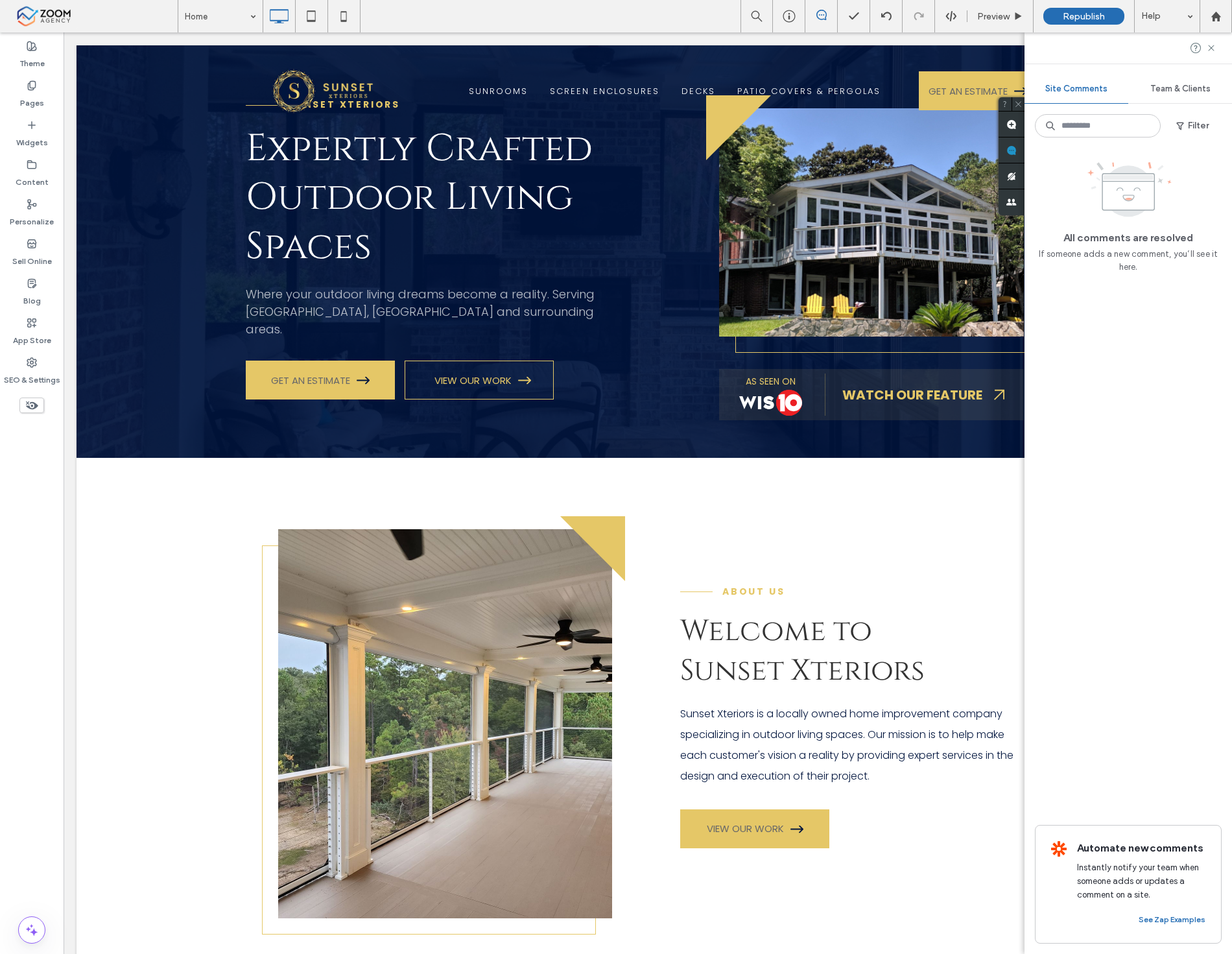
scroll to position [72, 0]
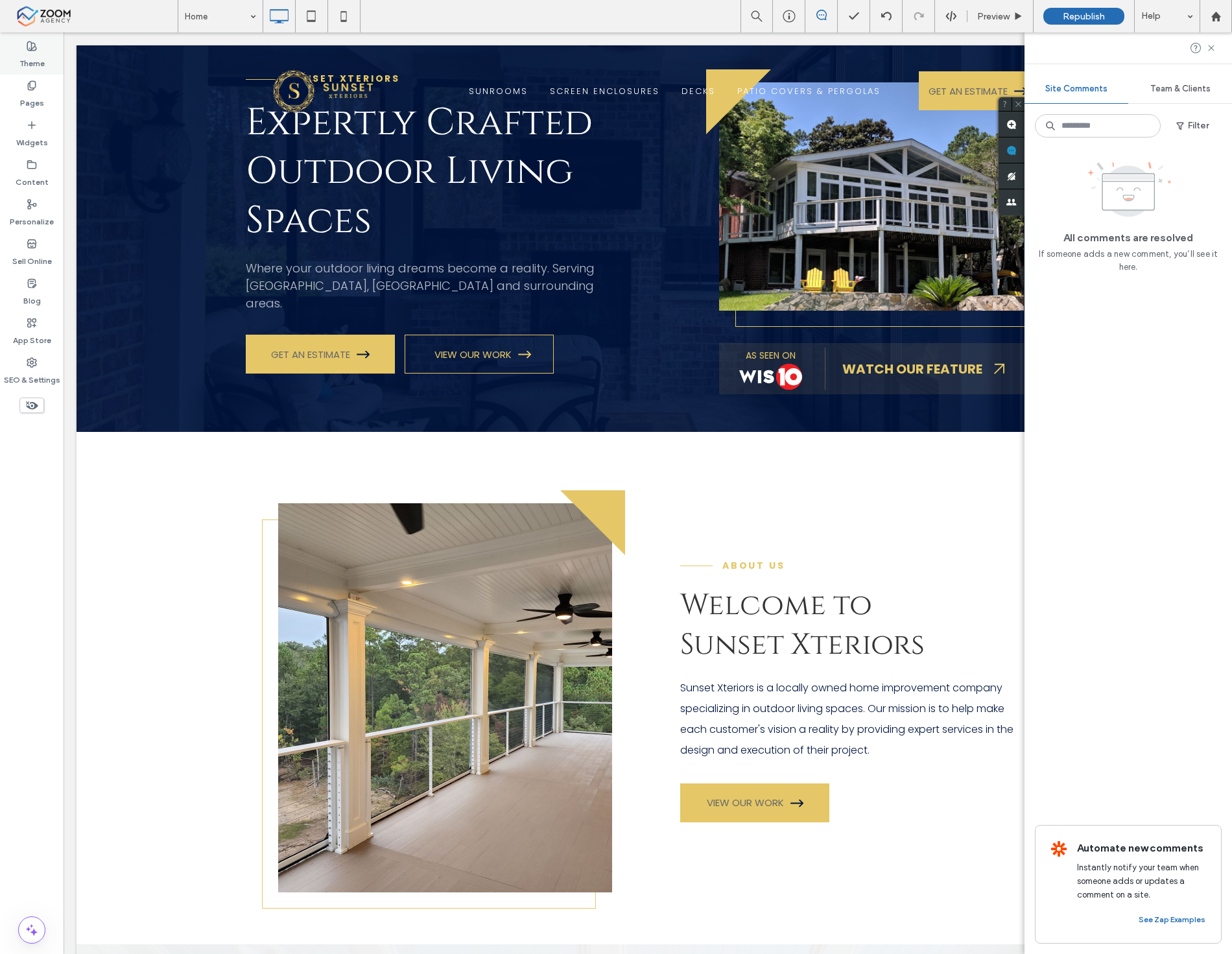
click at [58, 69] on div "Theme" at bounding box center [32, 55] width 64 height 40
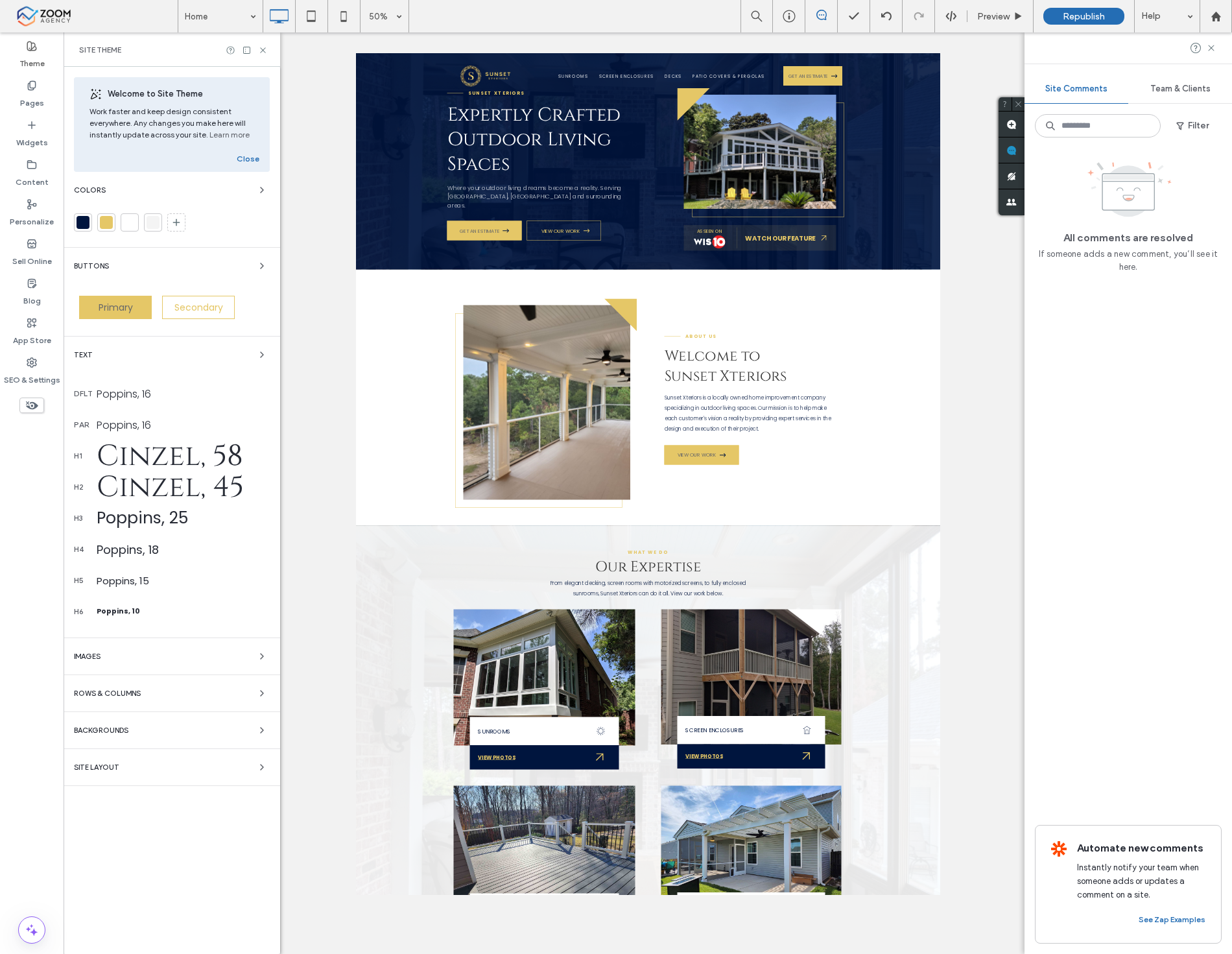
scroll to position [0, 0]
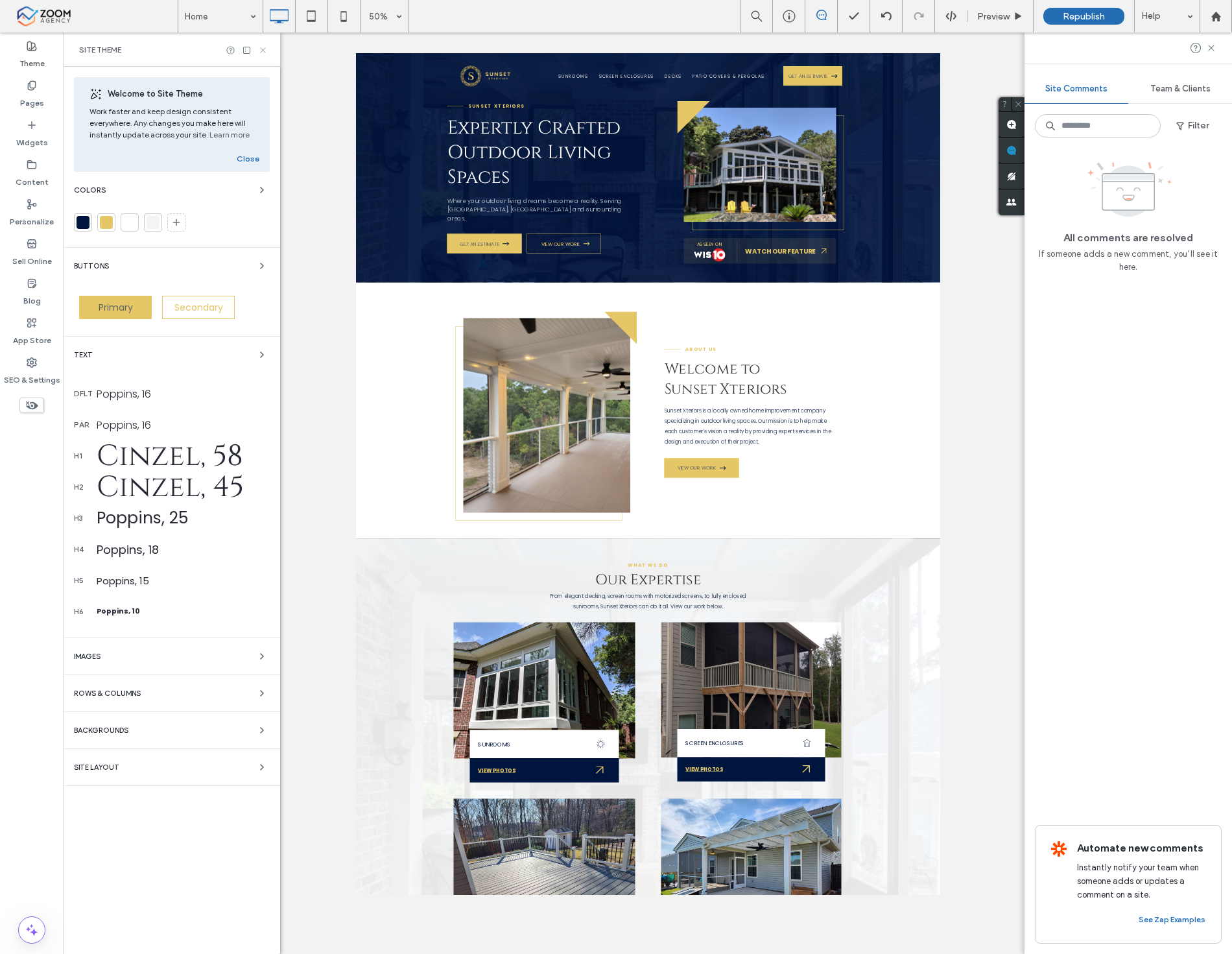
click at [264, 48] on use at bounding box center [262, 50] width 5 height 5
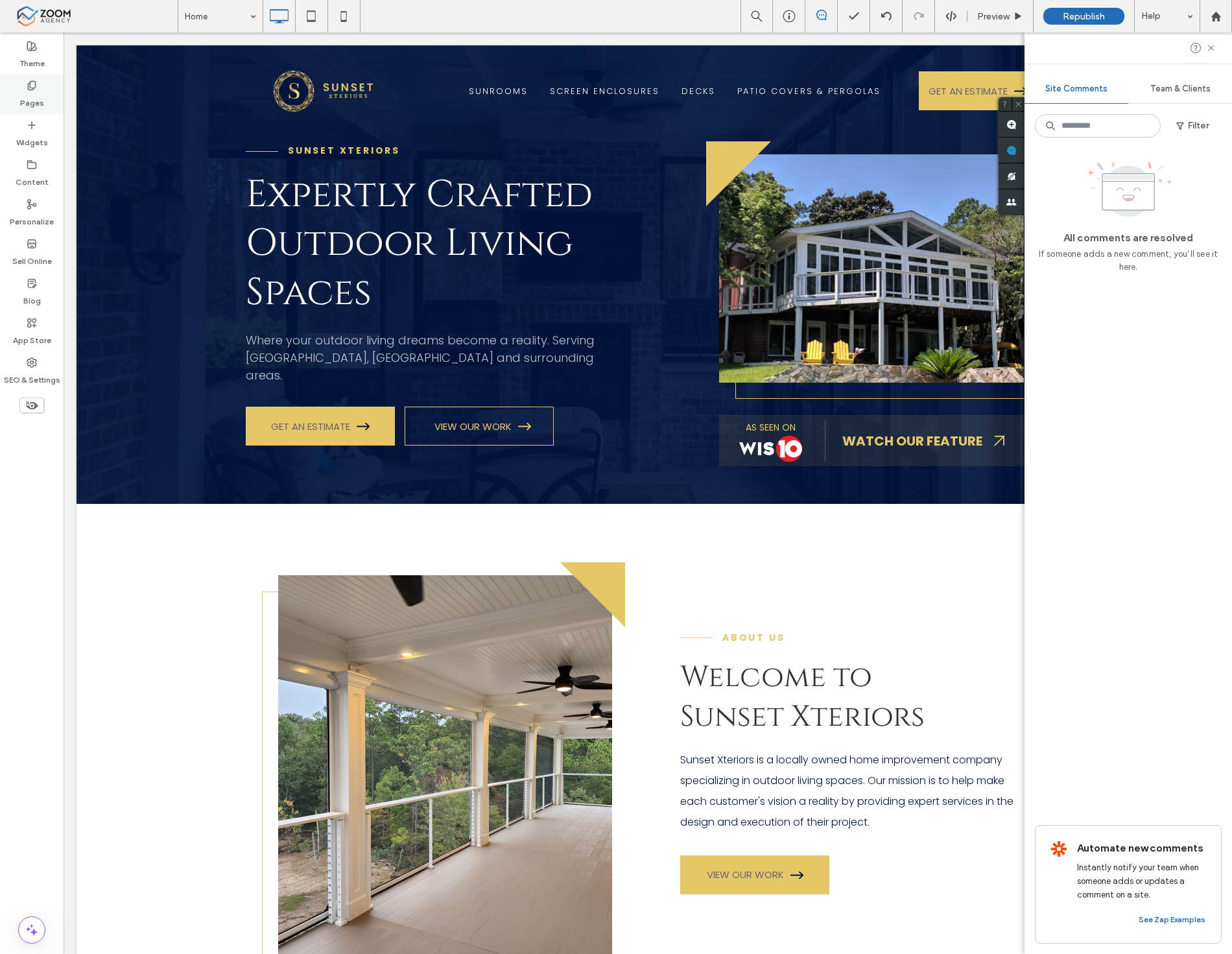
click at [50, 91] on div "Pages" at bounding box center [32, 94] width 64 height 40
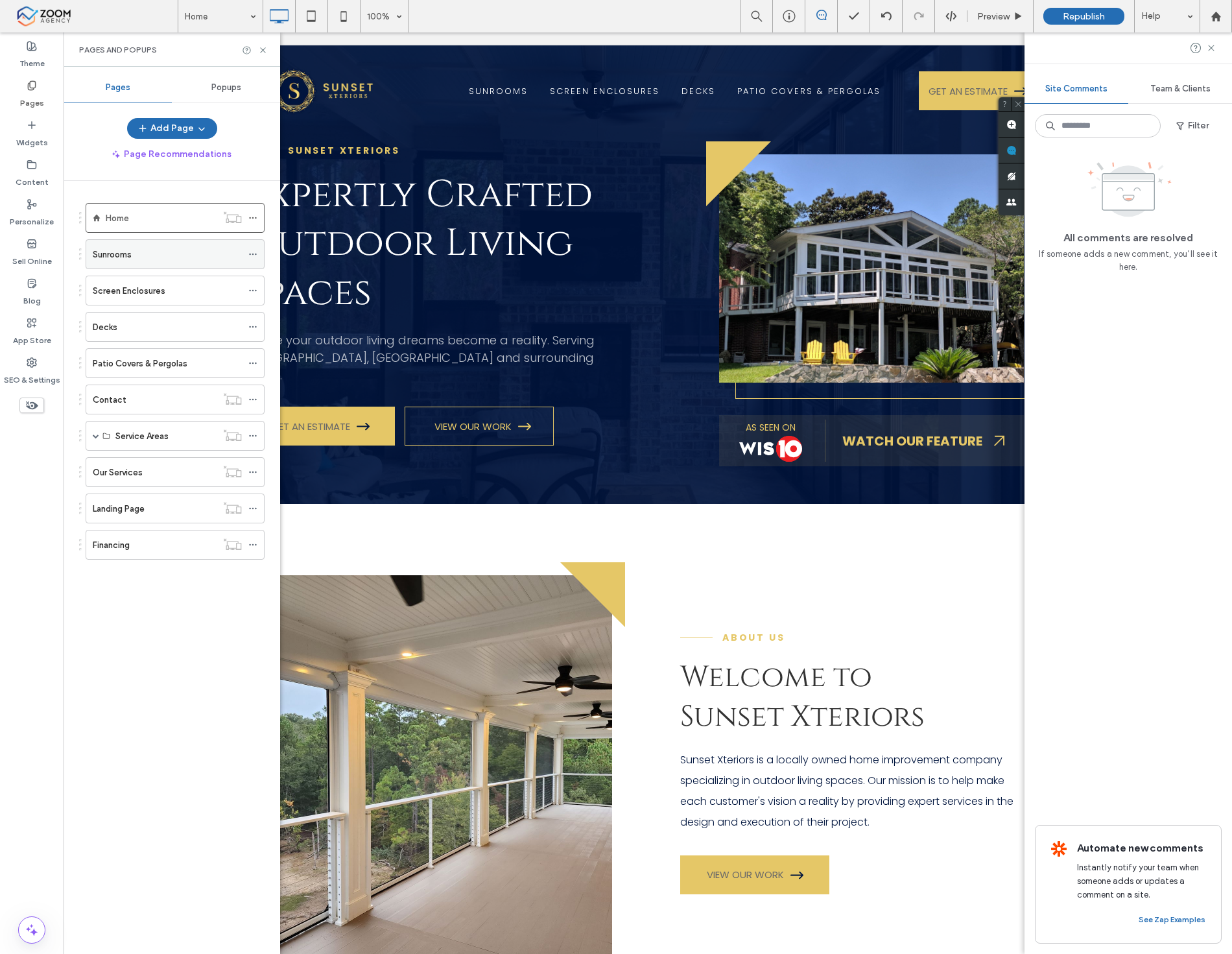
click at [148, 255] on div "Sunrooms" at bounding box center [167, 254] width 149 height 14
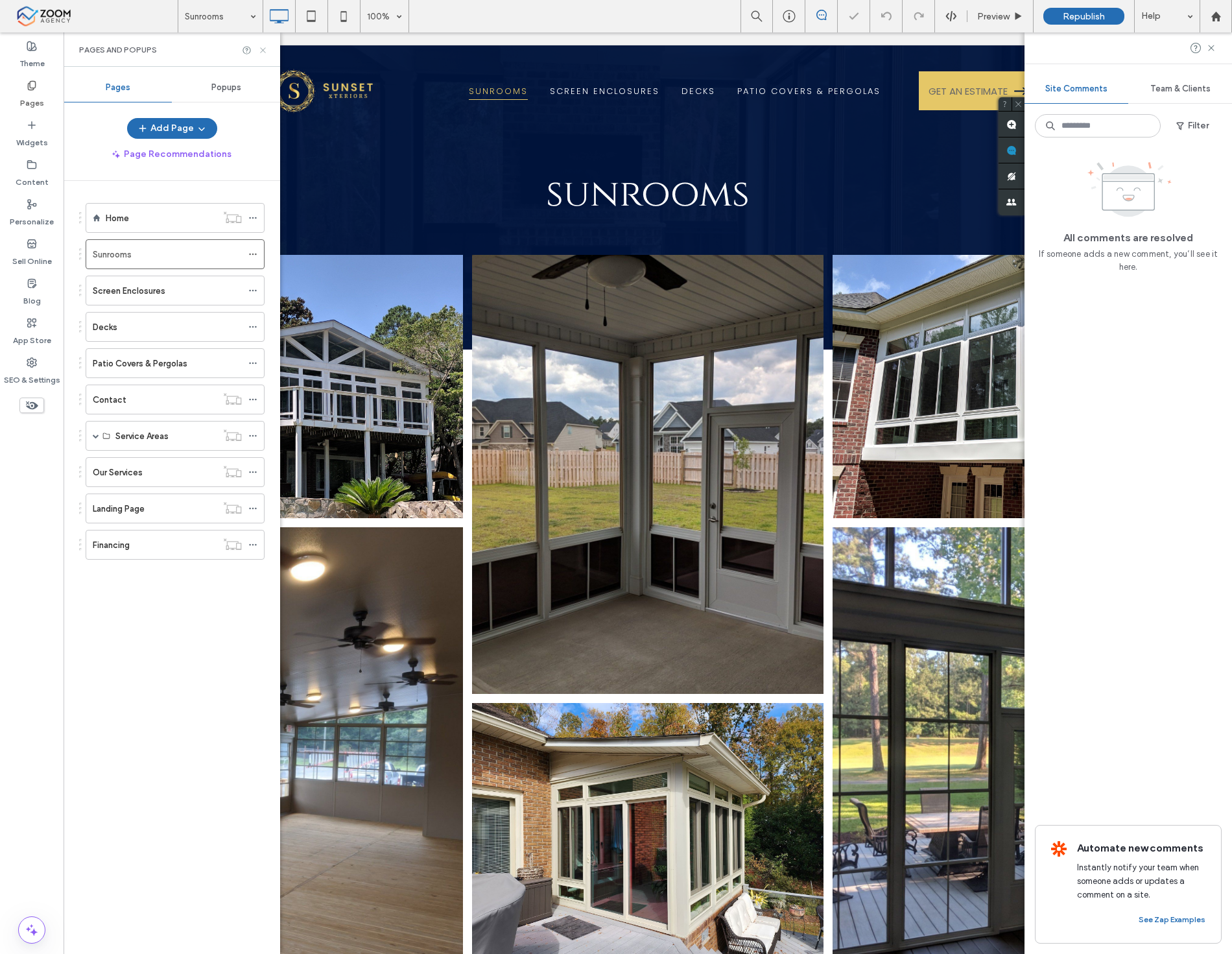
click at [263, 48] on icon at bounding box center [263, 50] width 9 height 9
